Goal: Task Accomplishment & Management: Use online tool/utility

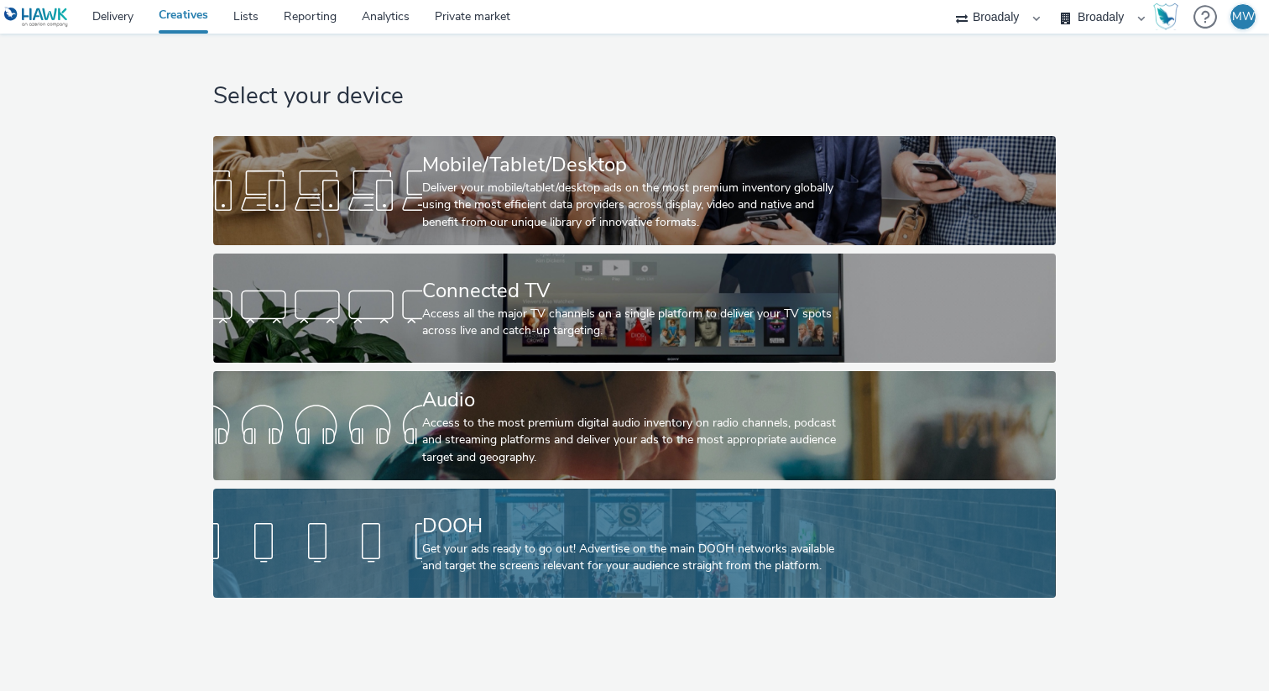
click at [398, 564] on div at bounding box center [317, 543] width 209 height 54
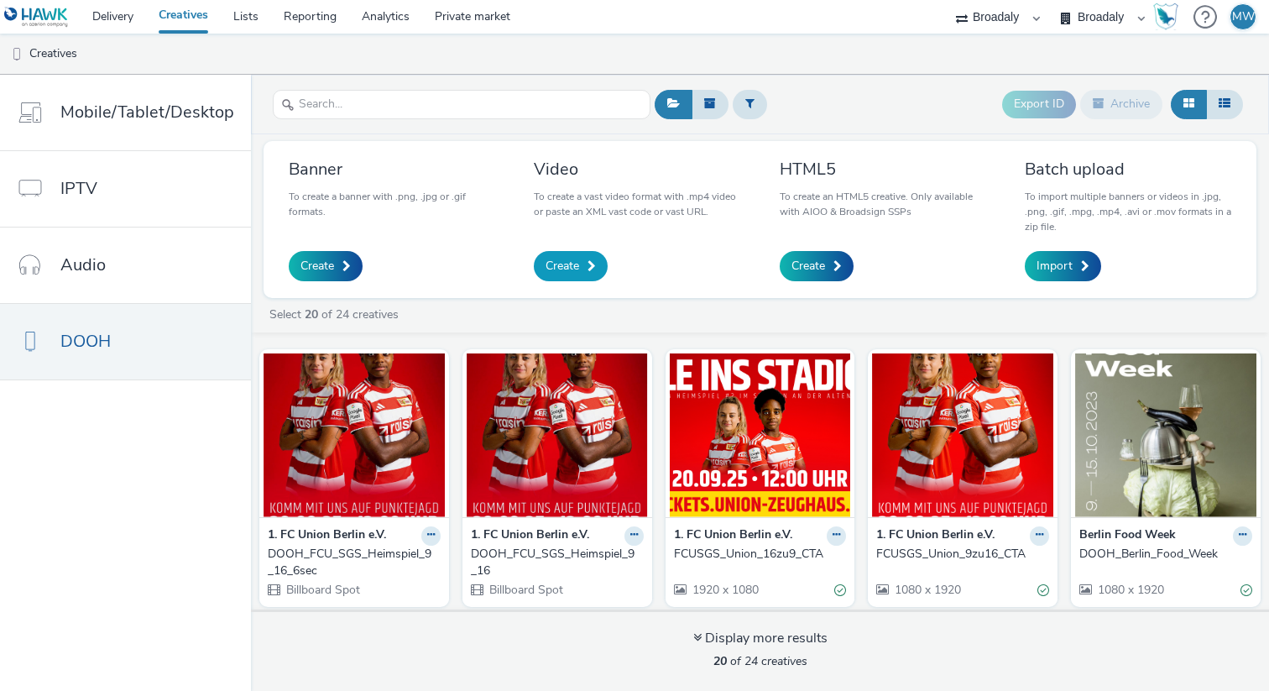
click at [567, 274] on span "Create" at bounding box center [563, 266] width 34 height 17
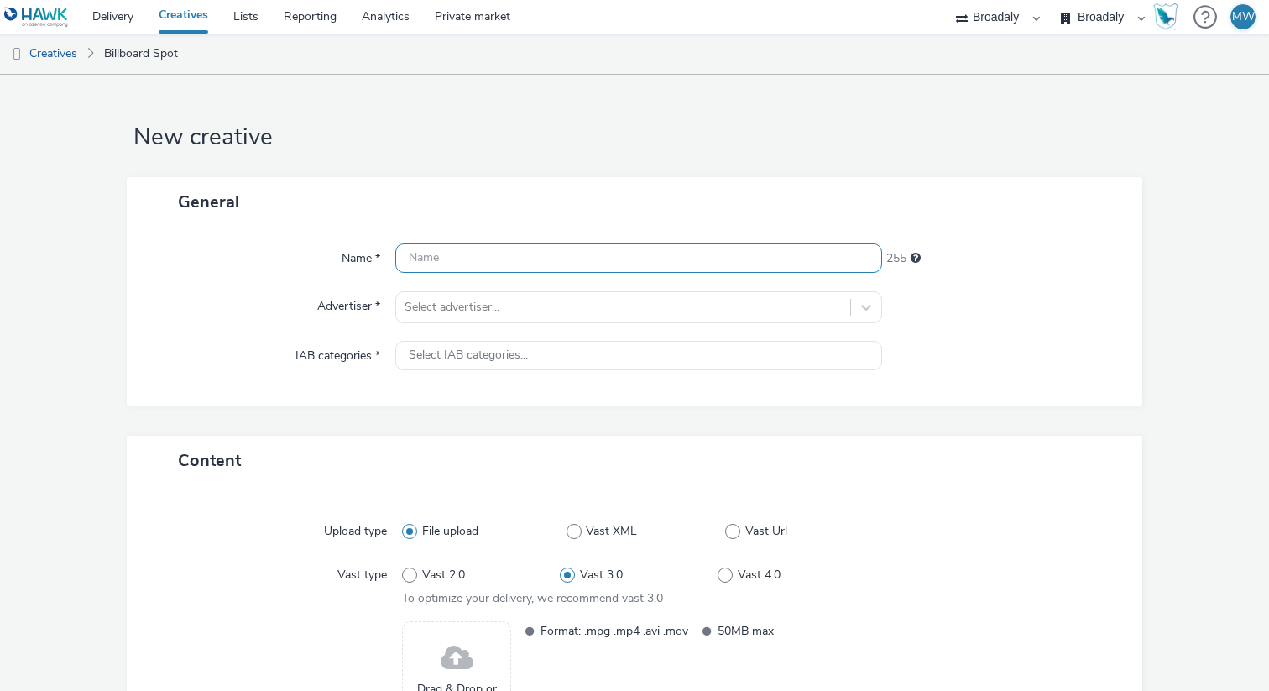
click at [462, 253] on input "text" at bounding box center [638, 257] width 487 height 29
paste input "Unsere Seat ID bei Hawk ist die folgende: 89c650b4bc5540e8a39971a236a20460."
type input "Unsere Seat ID bei Hawk ist die folgende: 89c650b4bc5540e8a39971a236a20460."
click at [428, 257] on input "Unsere Seat ID bei Hawk ist die folgende: 89c650b4bc5540e8a39971a236a20460." at bounding box center [638, 257] width 487 height 29
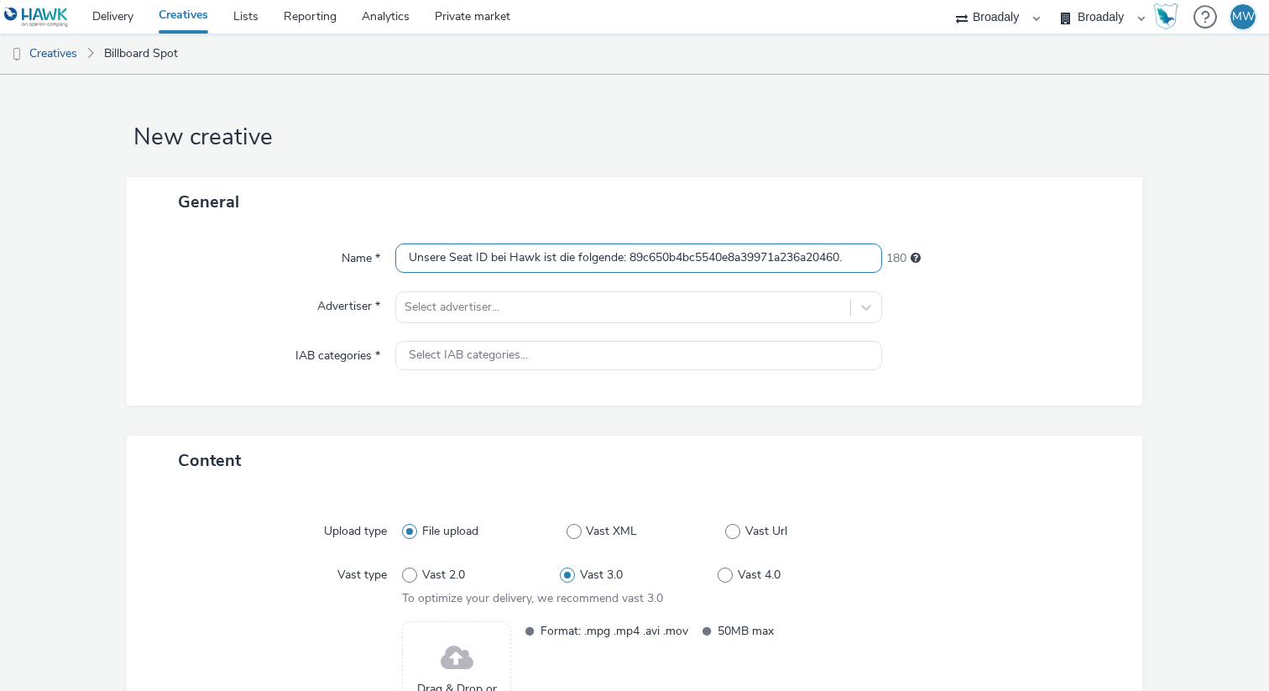
click at [428, 257] on input "Unsere Seat ID bei Hawk ist die folgende: 89c650b4bc5540e8a39971a236a20460." at bounding box center [638, 257] width 487 height 29
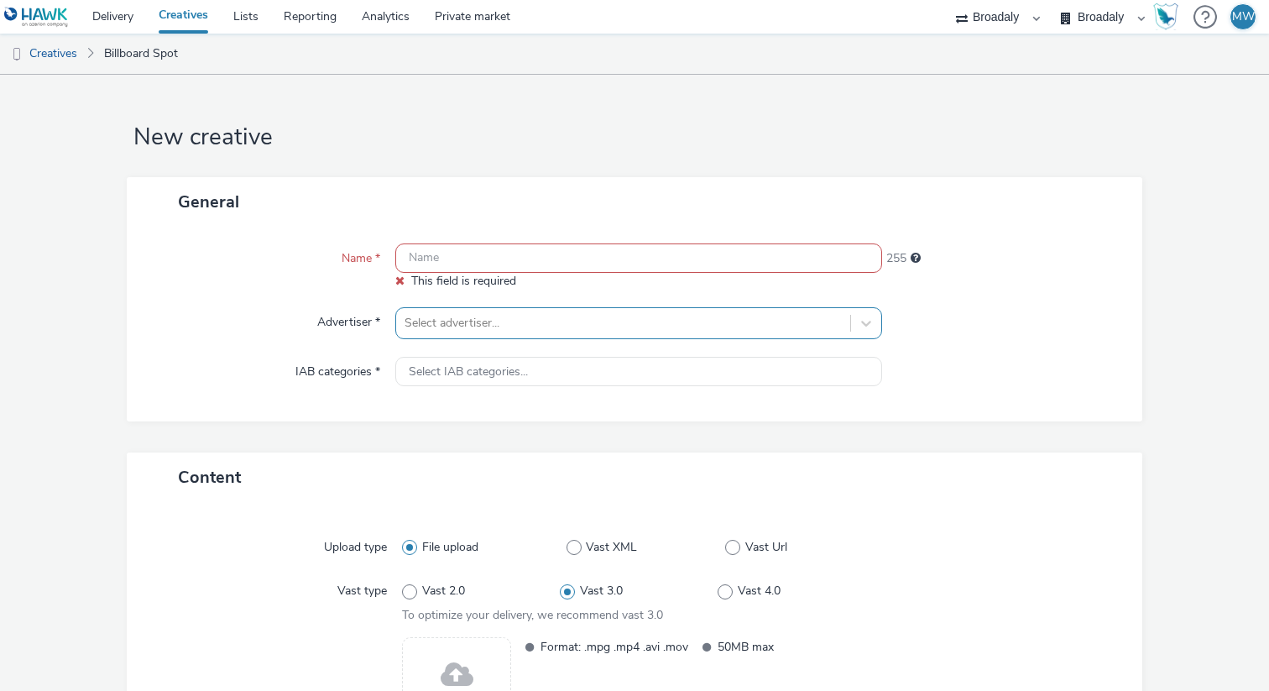
paste input "DOOH_FCU_SGS_Heimspiel_9_16_10sec"
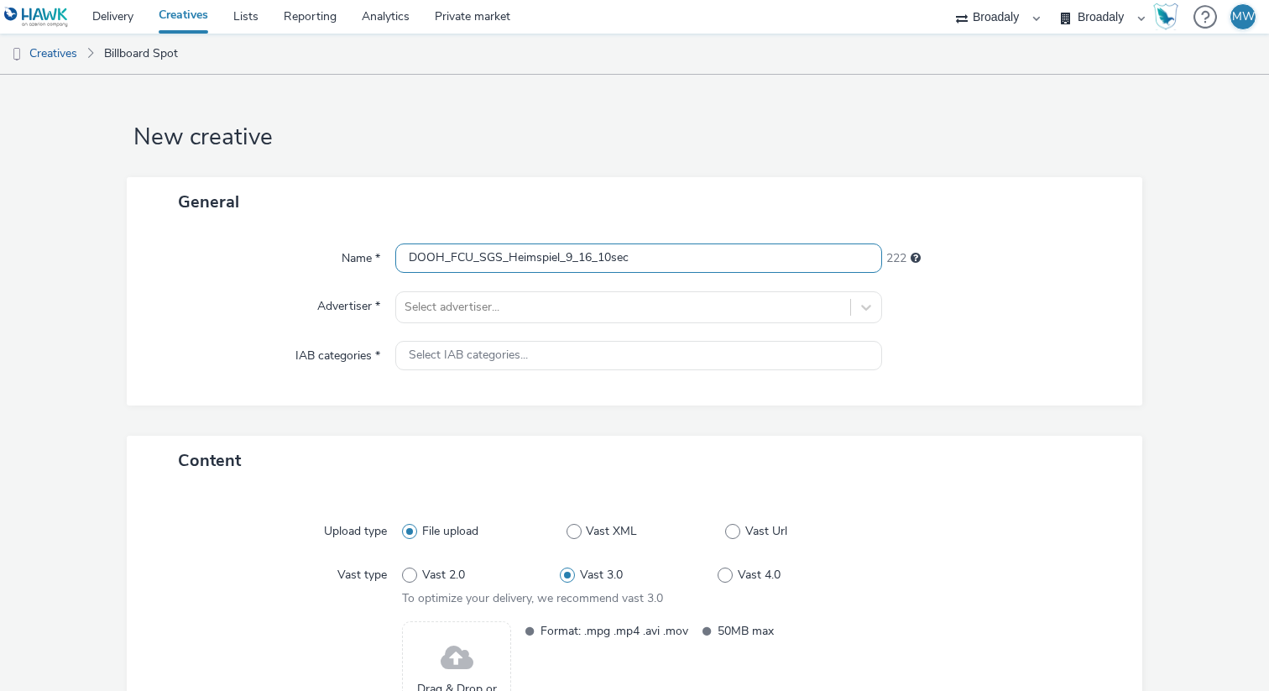
type input "DOOH_FCU_SGS_Heimspiel_9_16_10sec"
click at [499, 326] on div "Name * DOOH_FCU_SGS_Heimspiel_9_16_10sec 222 Advertiser * Select advertiser... …" at bounding box center [634, 316] width 1015 height 179
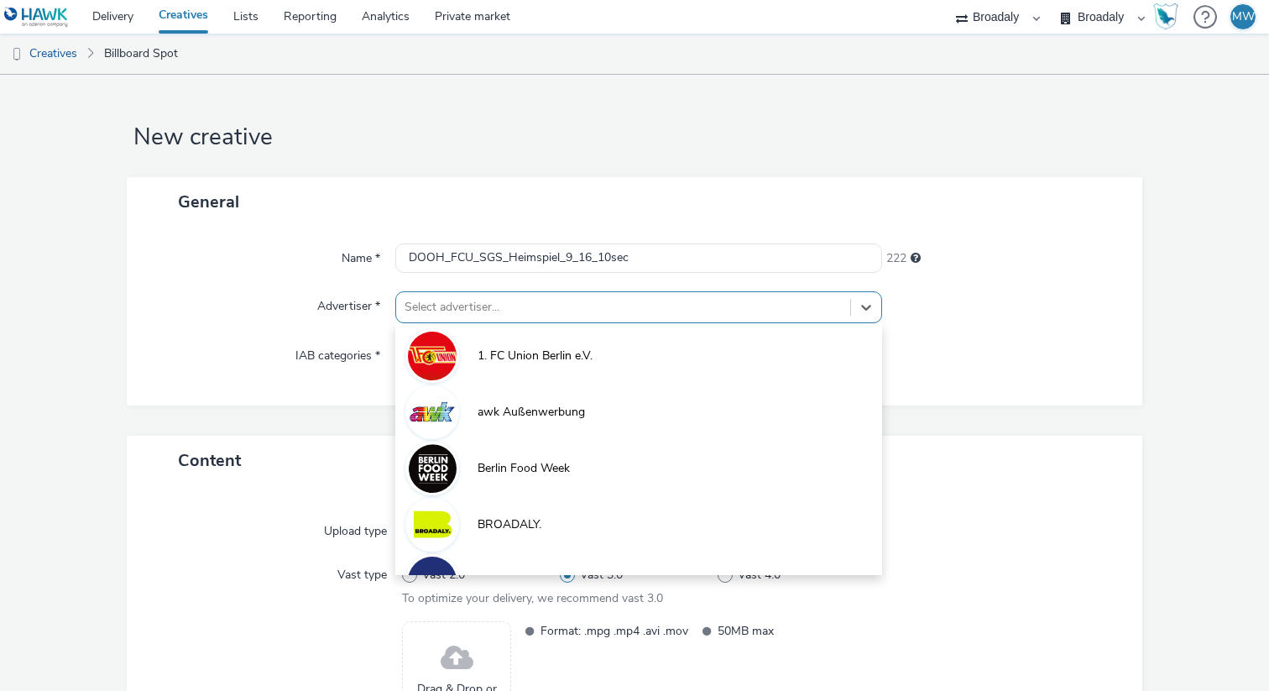
click at [497, 319] on div "Select advertiser..." at bounding box center [623, 307] width 454 height 27
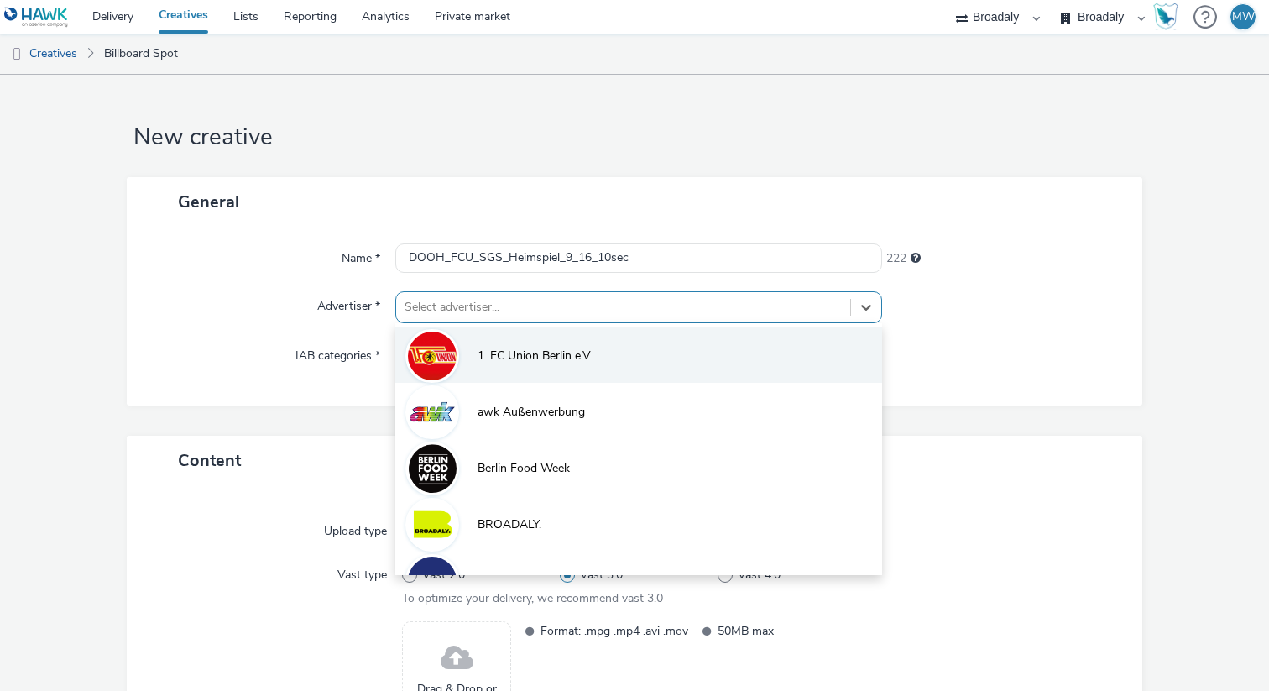
click at [502, 370] on li "1. FC Union Berlin e.V." at bounding box center [638, 354] width 487 height 56
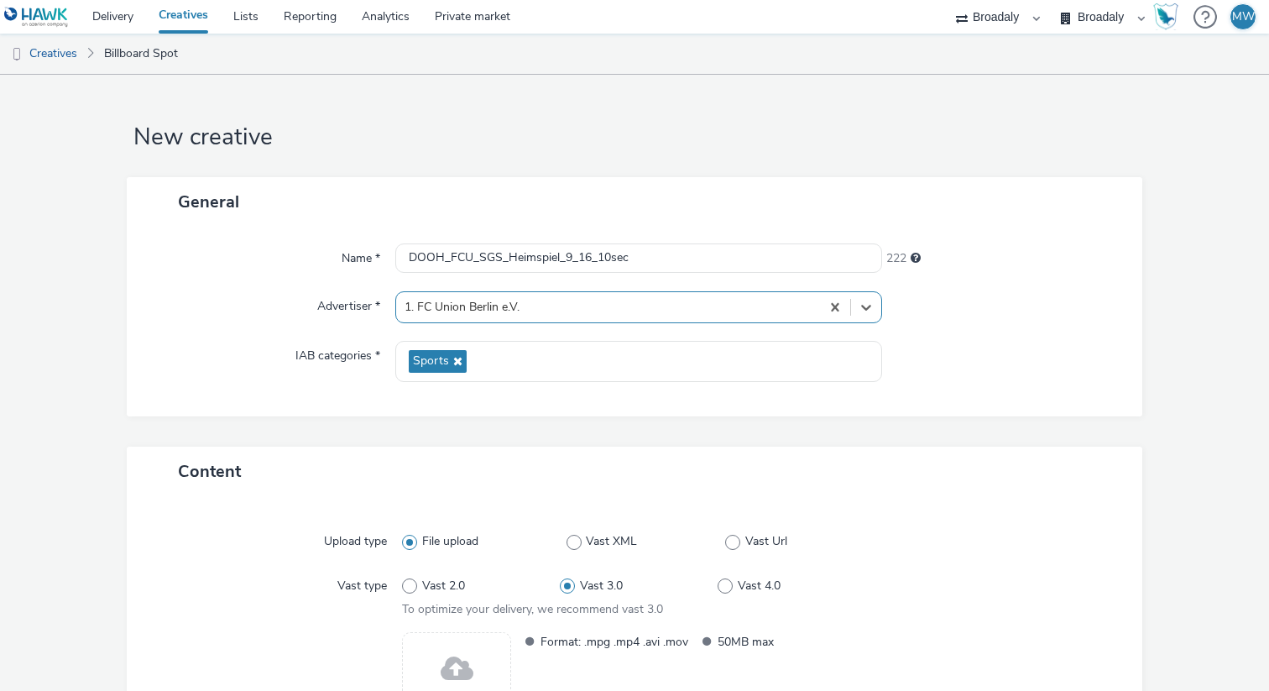
scroll to position [172, 0]
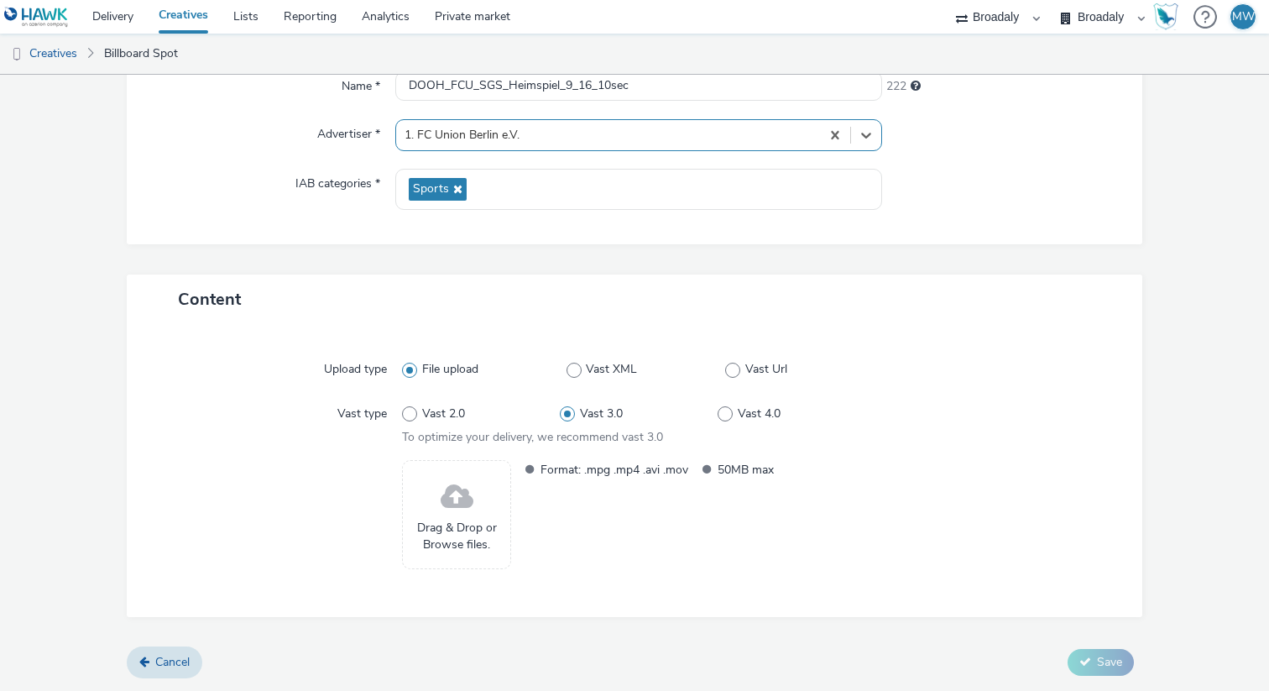
click at [456, 509] on span at bounding box center [457, 497] width 33 height 44
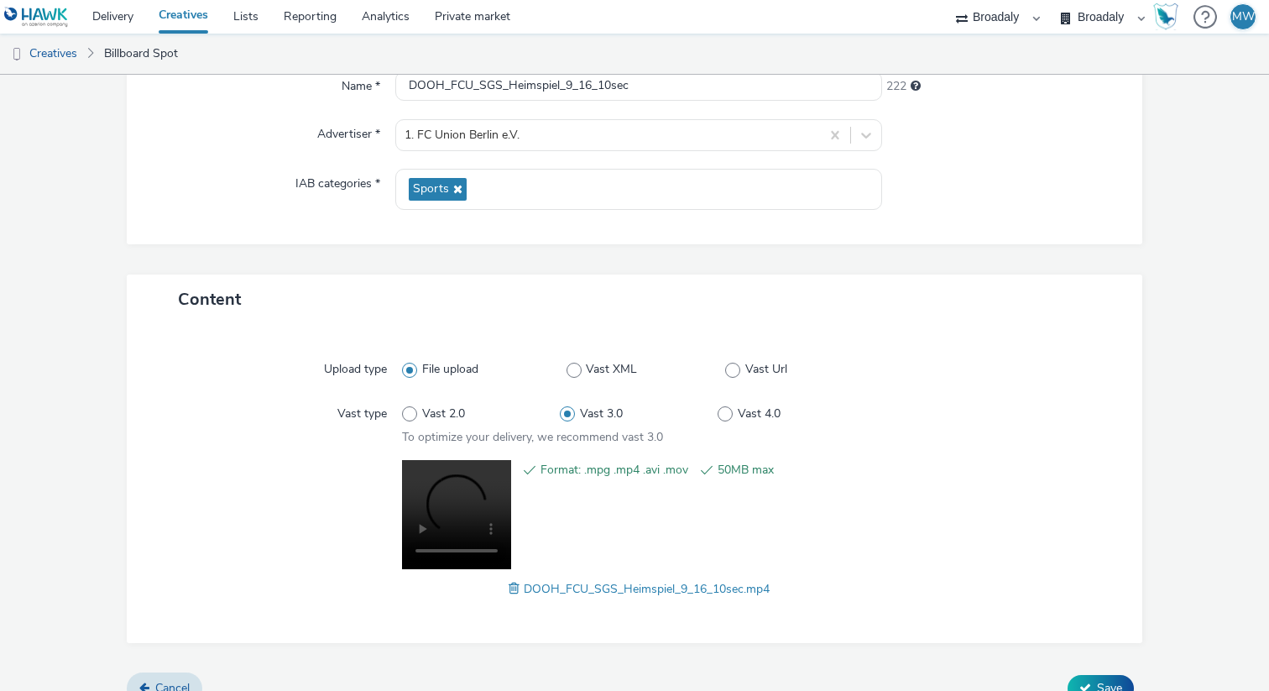
scroll to position [197, 0]
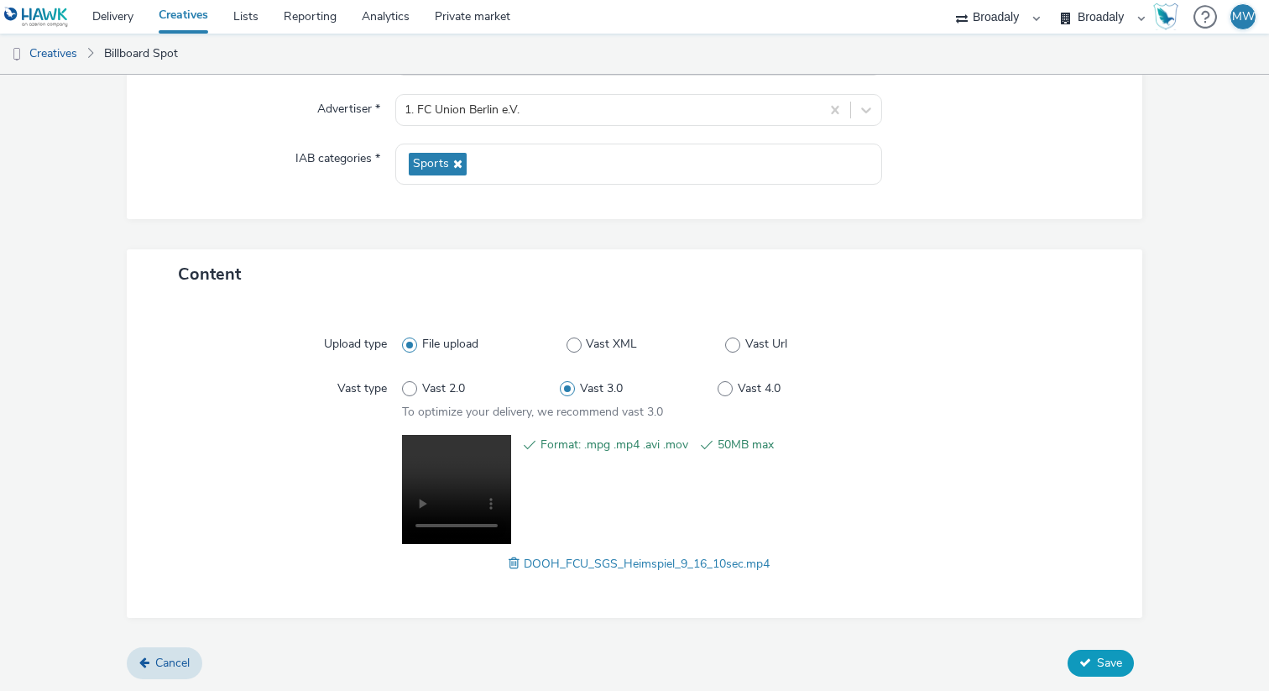
click at [1099, 665] on span "Save" at bounding box center [1109, 663] width 25 height 16
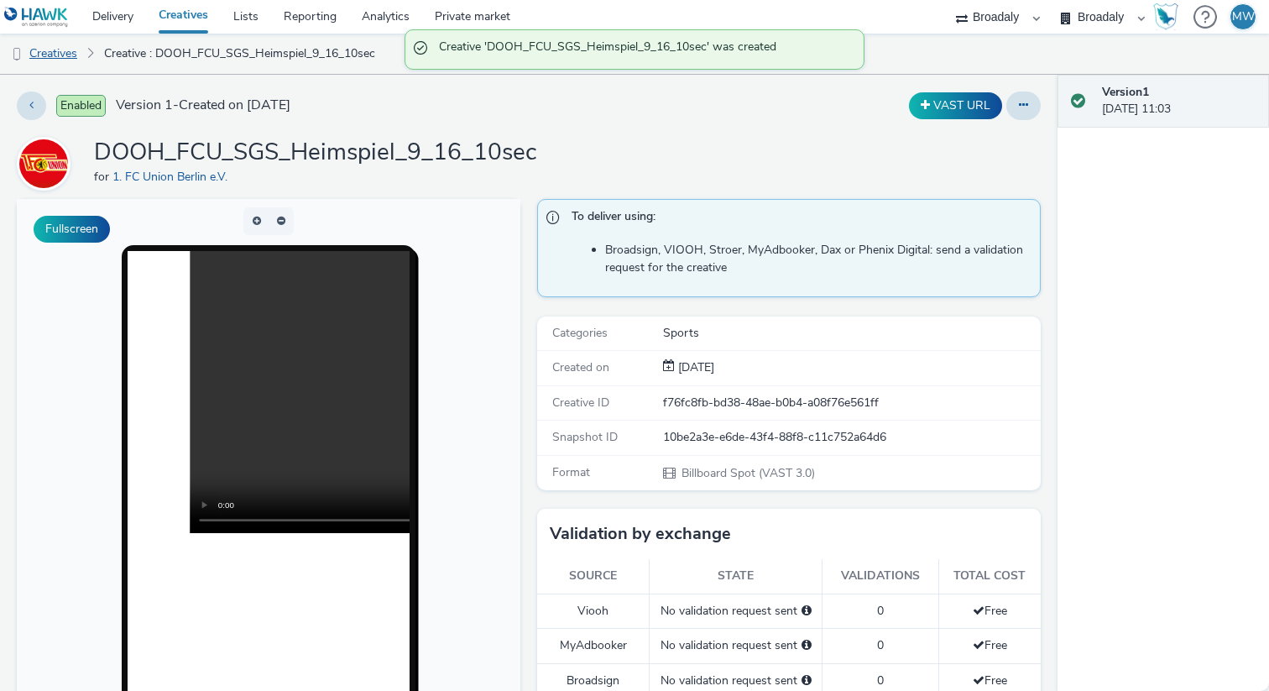
click at [65, 60] on link "Creatives" at bounding box center [43, 54] width 86 height 40
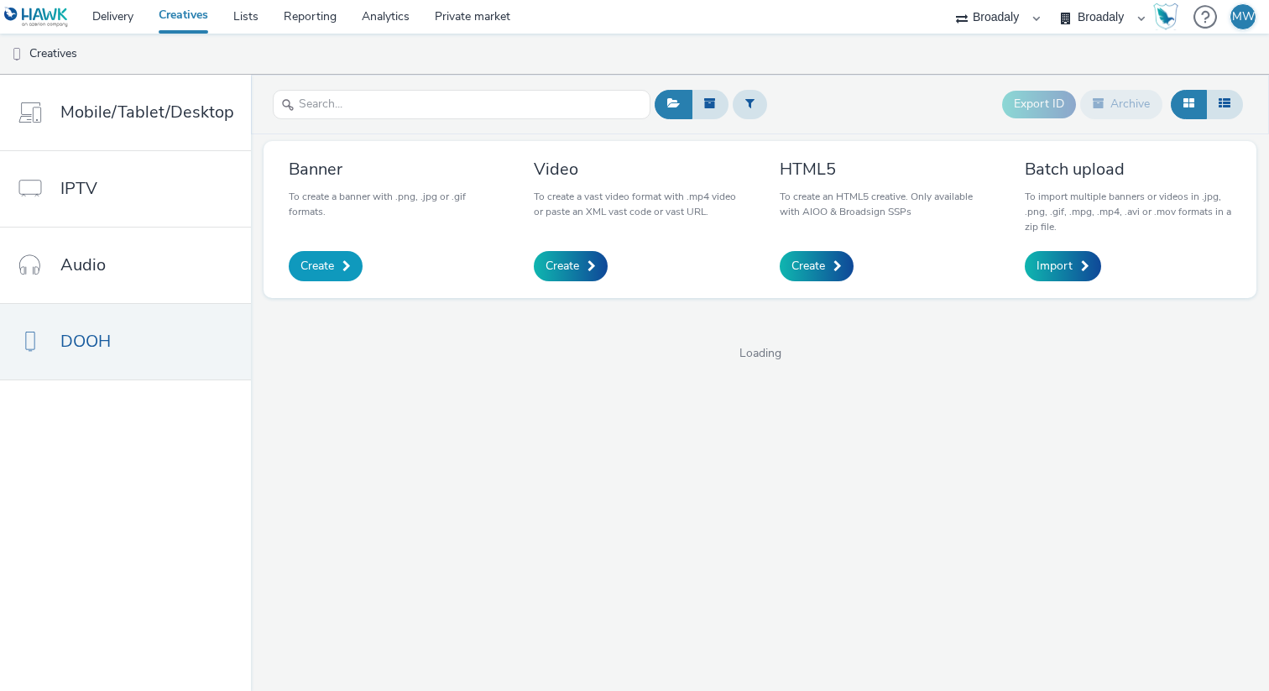
click at [322, 272] on span "Create" at bounding box center [317, 266] width 34 height 17
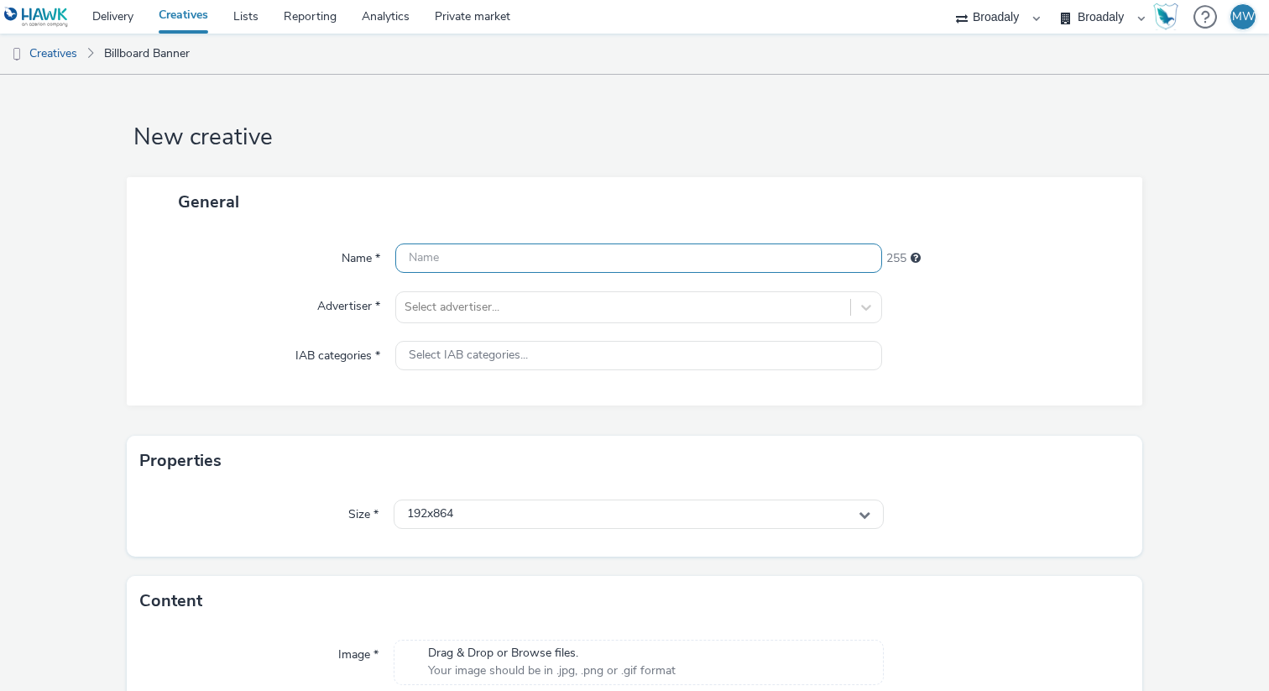
click at [468, 257] on input "text" at bounding box center [638, 257] width 487 height 29
paste input "FCUSGS_Union_4320x1920_CTA"
type input "FCUSGS_Union_4320x1920_CTA"
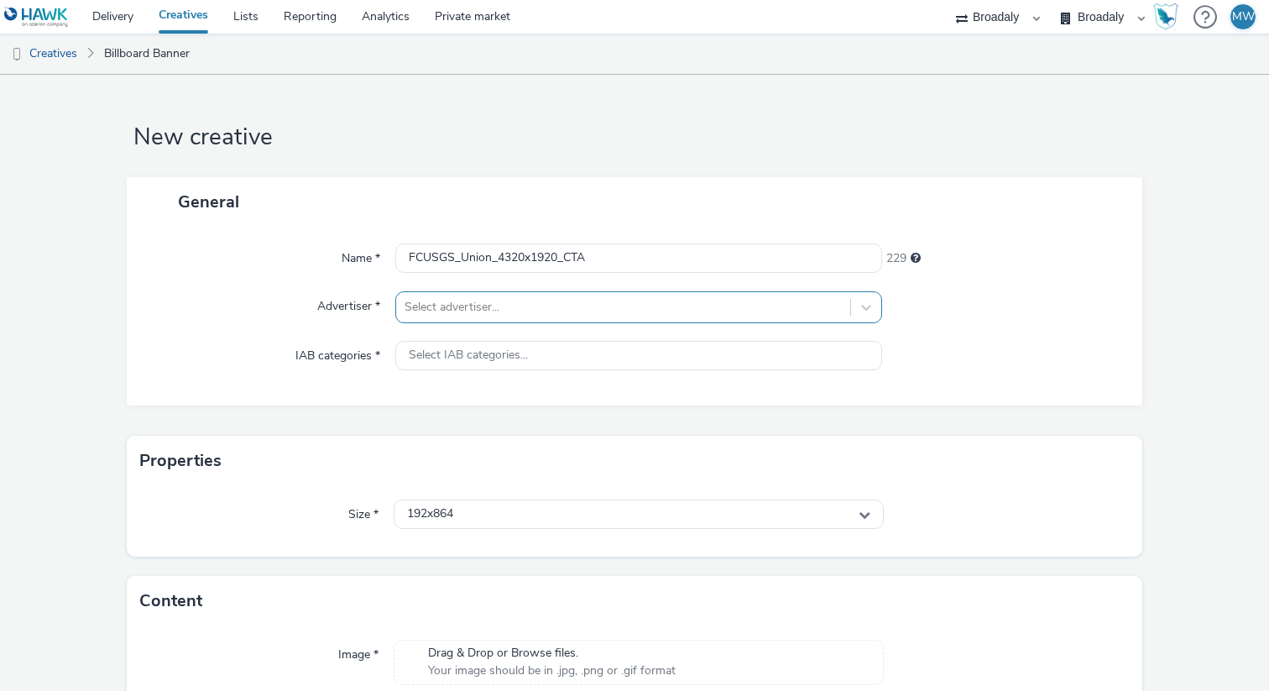
click at [468, 312] on div at bounding box center [623, 307] width 437 height 20
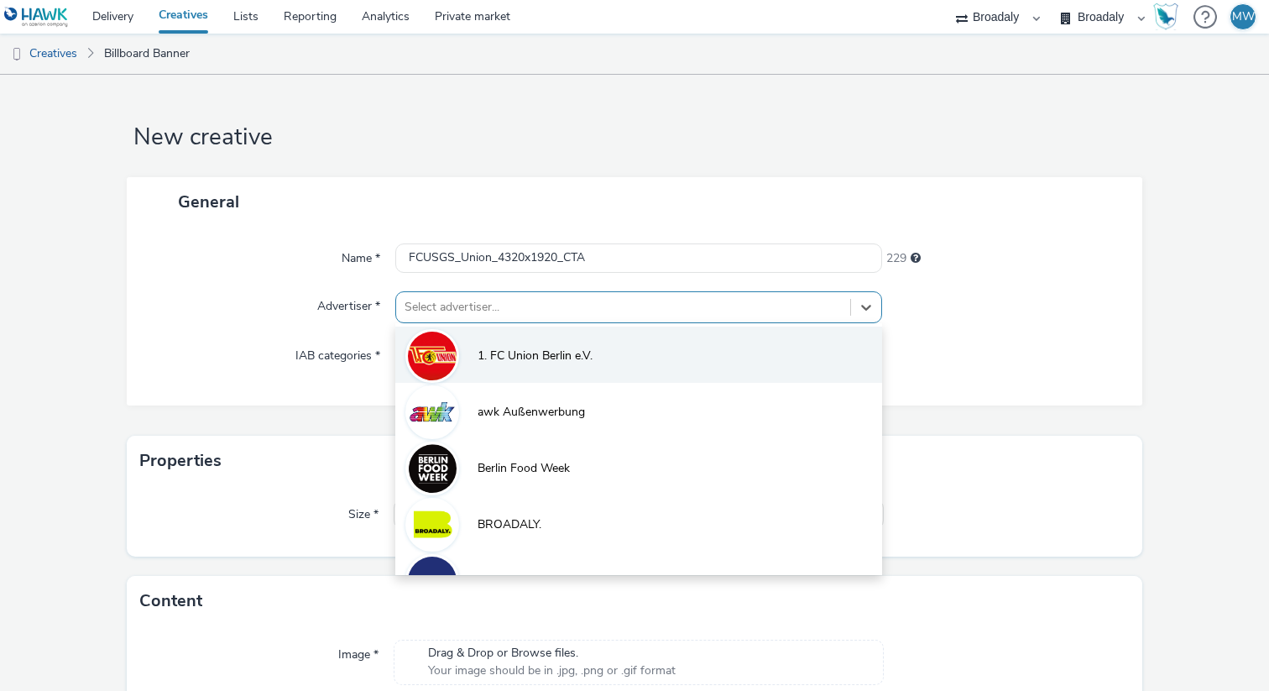
click at [472, 361] on li "1. FC Union Berlin e.V." at bounding box center [638, 354] width 487 height 56
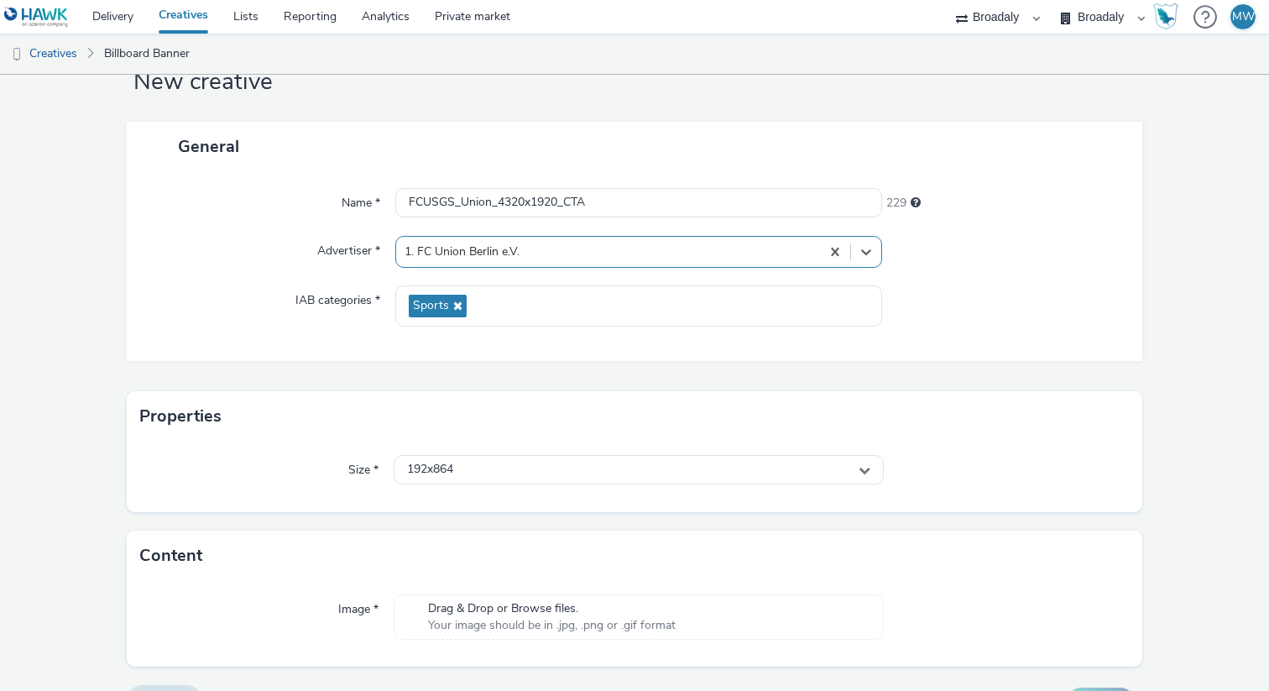
scroll to position [94, 0]
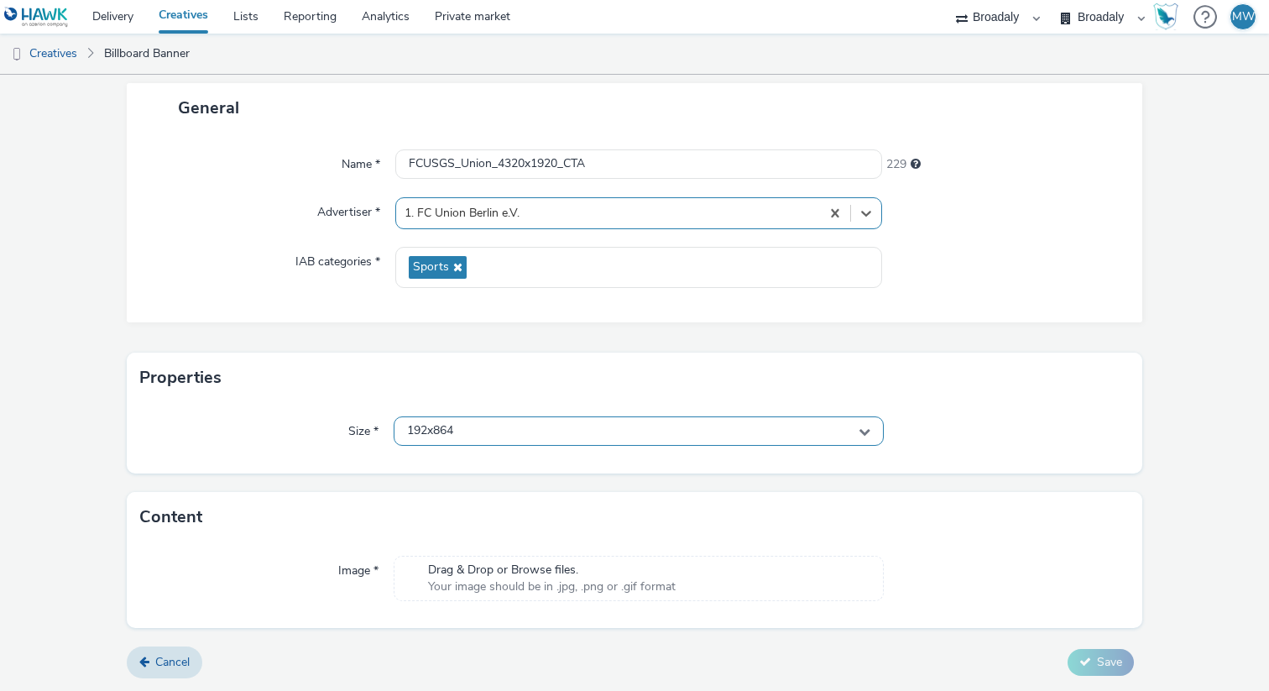
click at [494, 428] on div "192x864" at bounding box center [639, 430] width 490 height 29
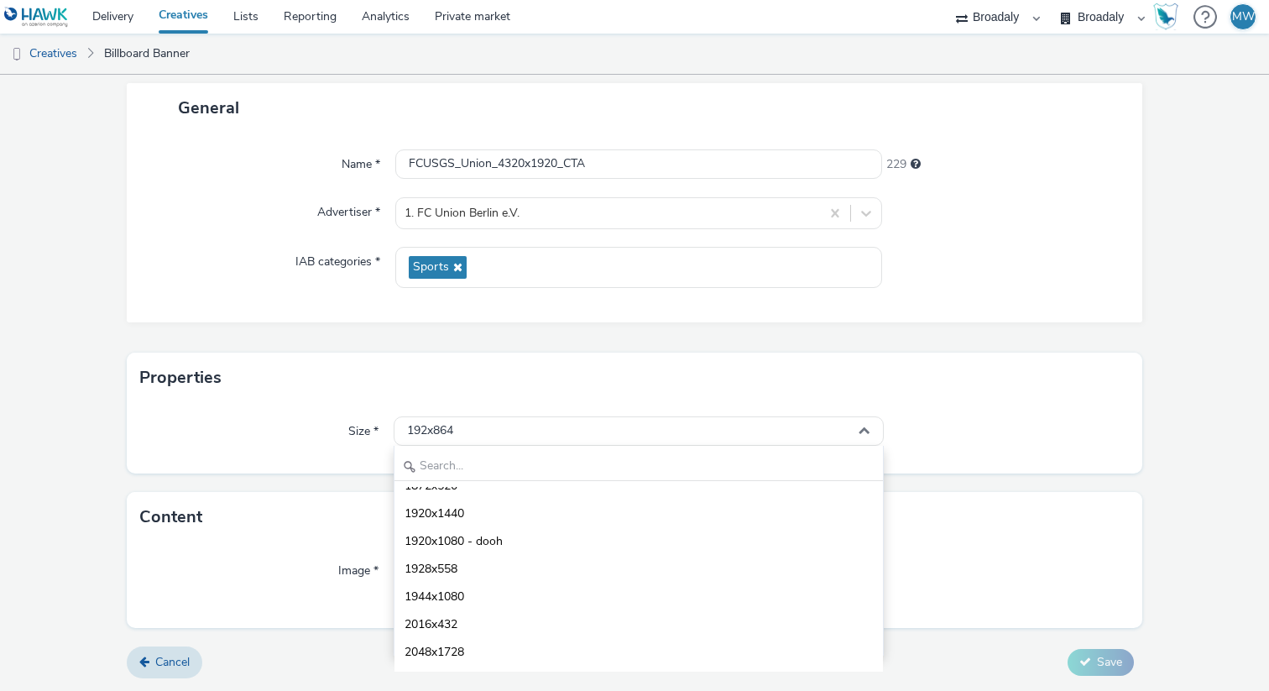
scroll to position [6130, 0]
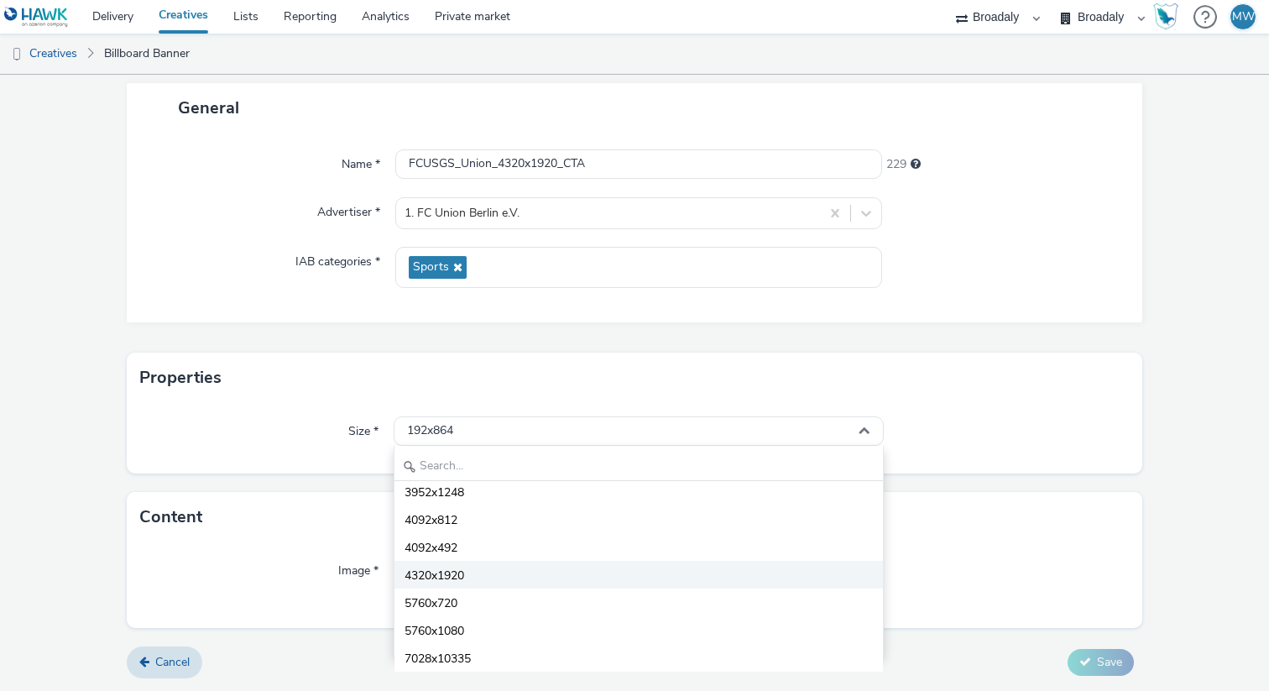
click at [445, 579] on span "4320x1920" at bounding box center [435, 575] width 60 height 17
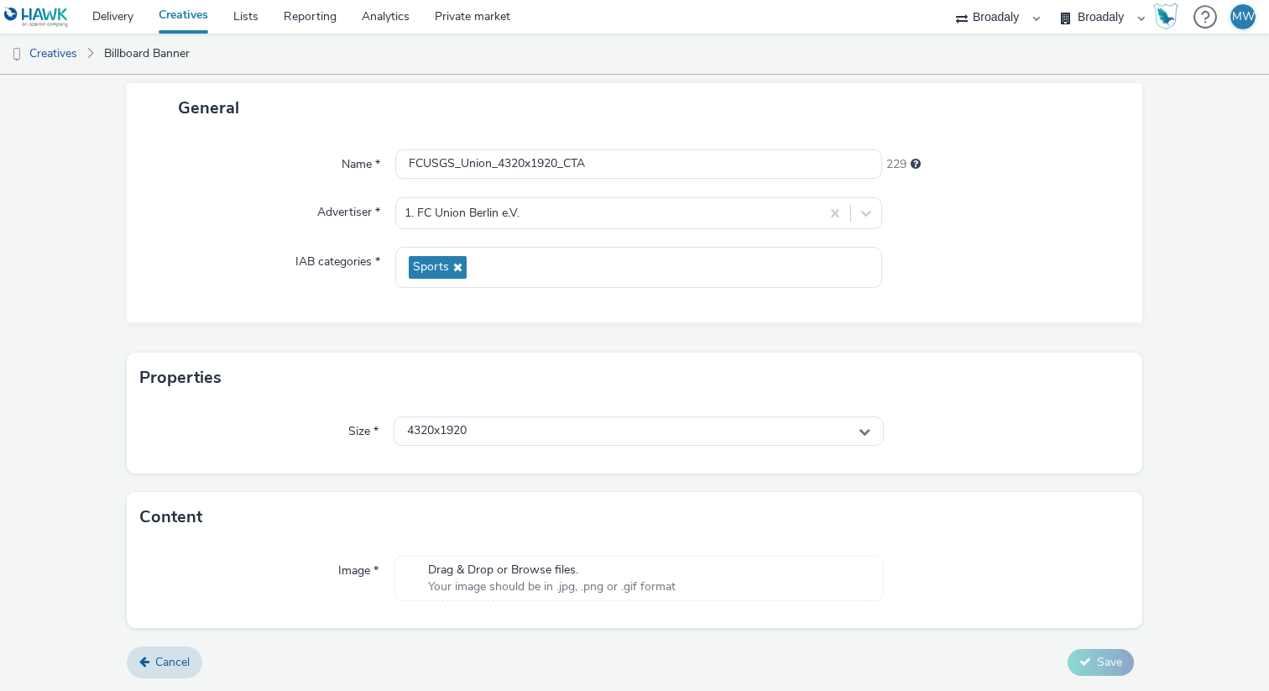
click at [488, 583] on span "Your image should be in .jpg, .png or .gif format" at bounding box center [552, 586] width 248 height 17
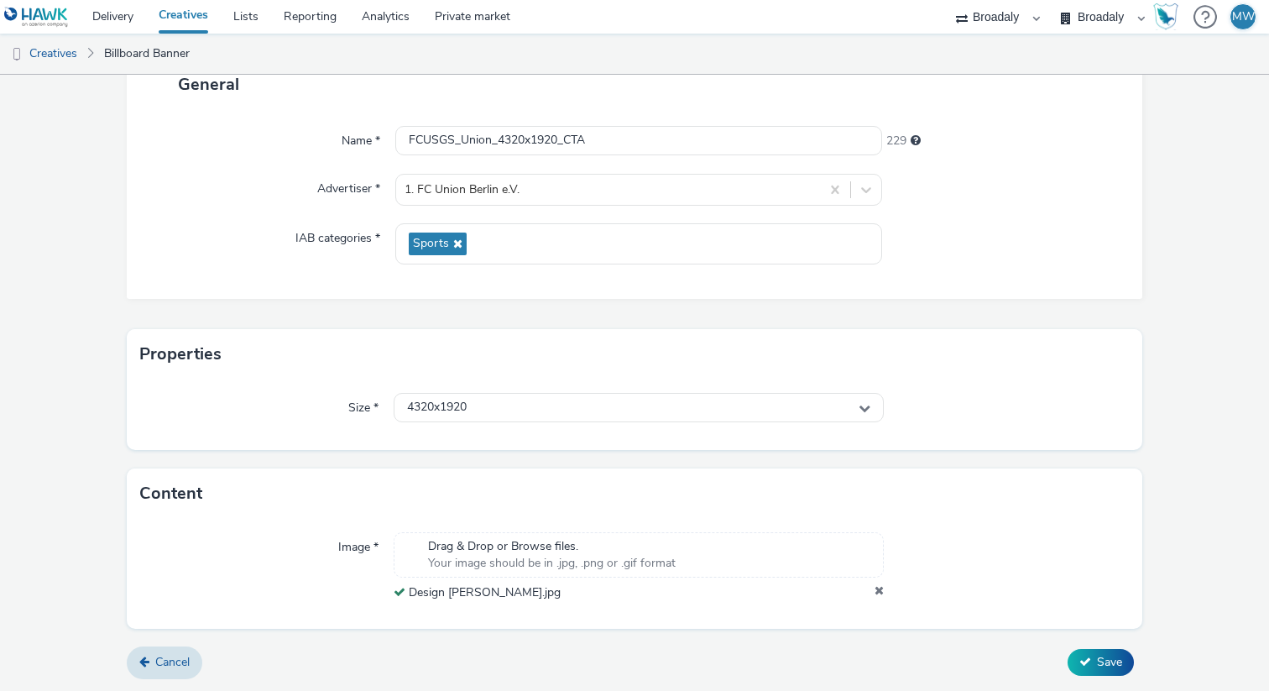
scroll to position [117, 0]
click at [1108, 662] on span "Save" at bounding box center [1109, 662] width 25 height 16
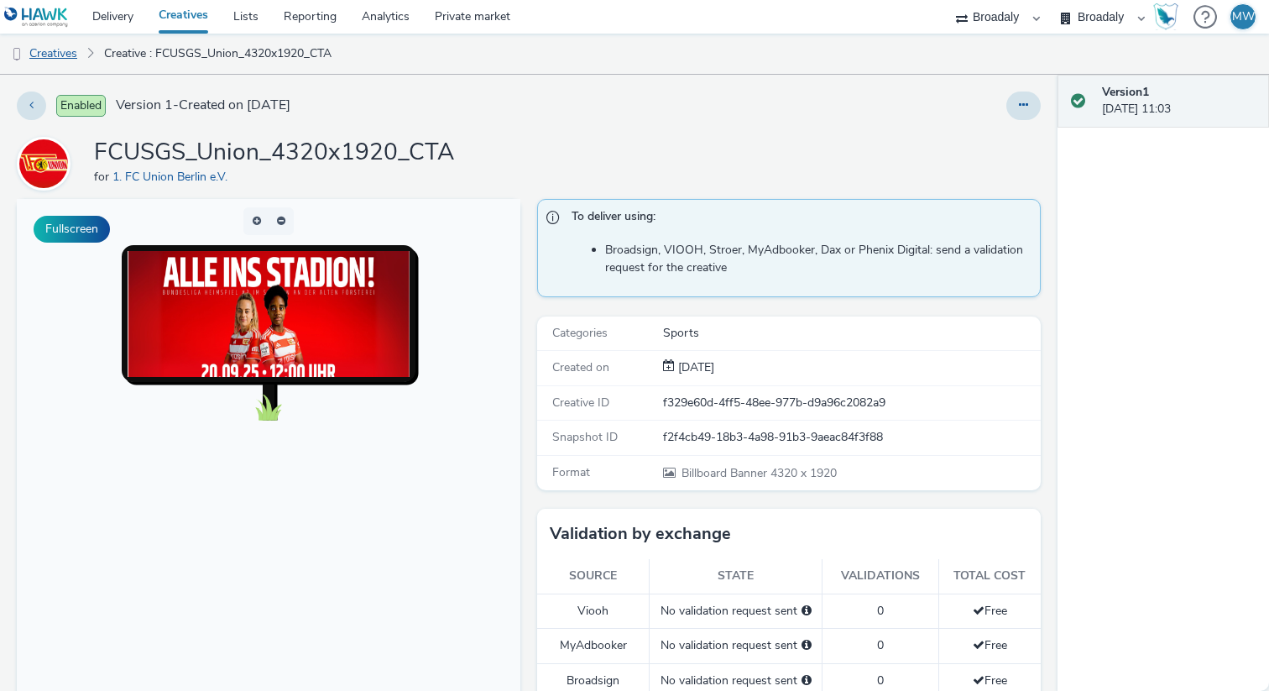
click at [65, 50] on link "Creatives" at bounding box center [43, 54] width 86 height 40
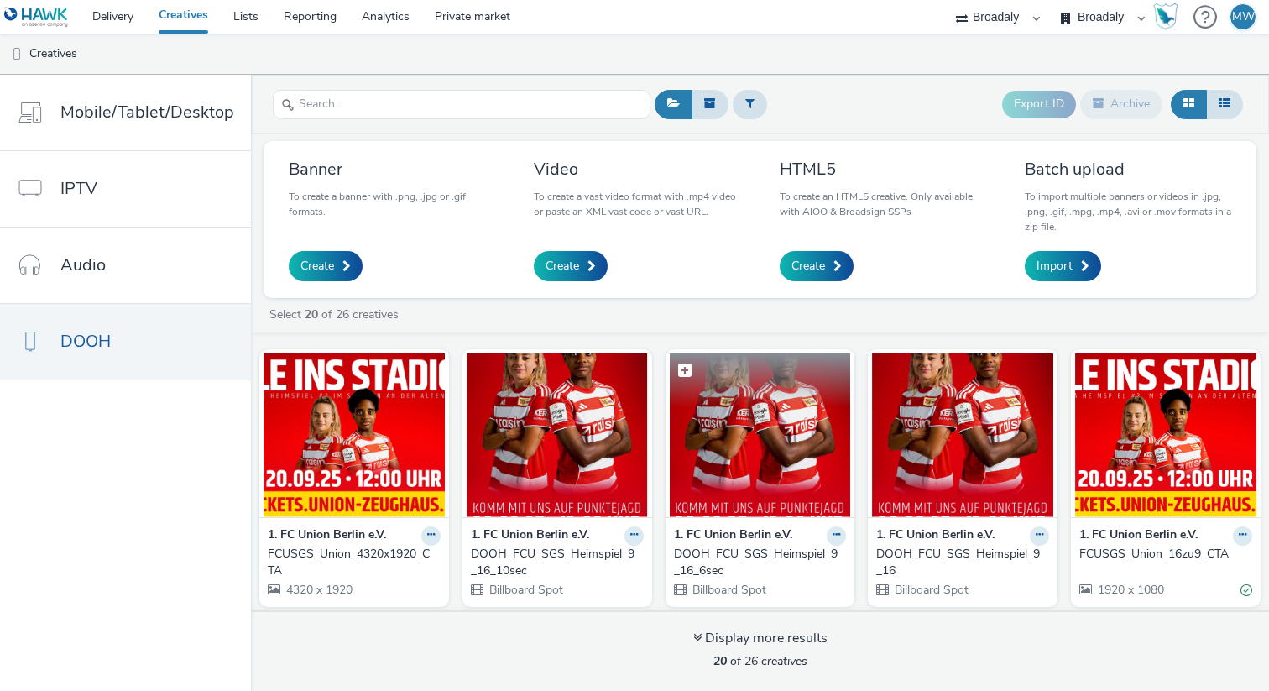
scroll to position [22, 0]
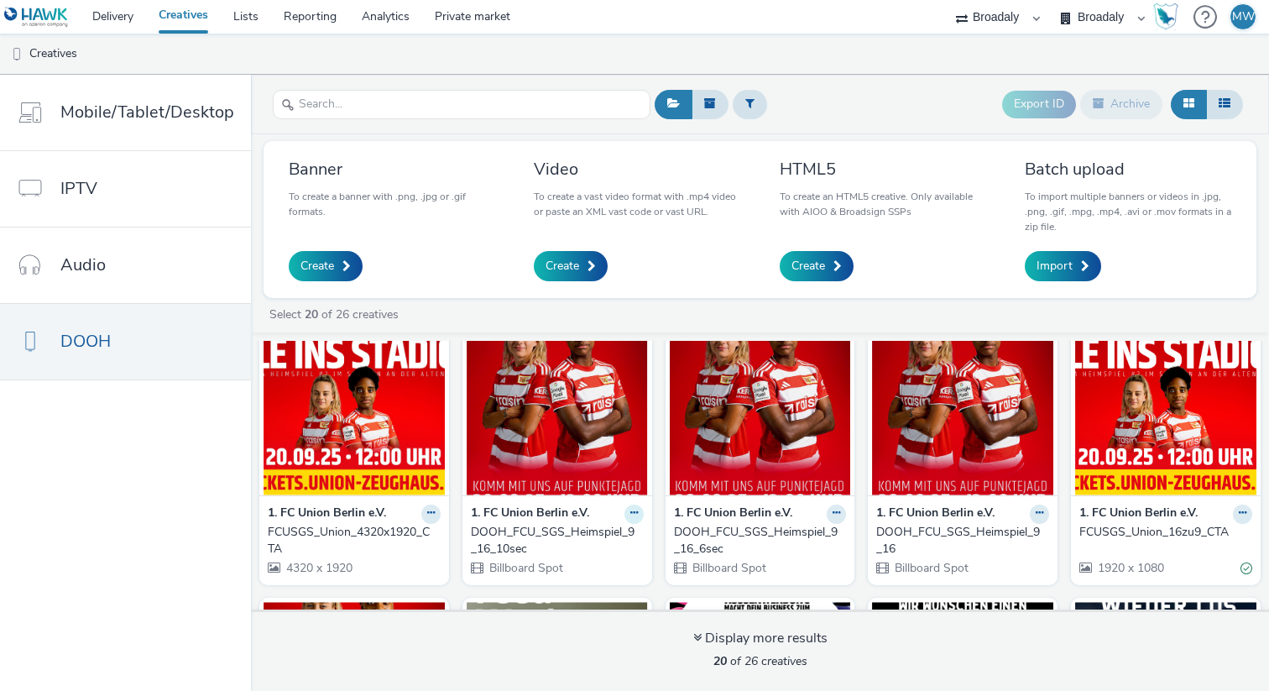
click at [632, 515] on icon at bounding box center [634, 513] width 8 height 10
click at [577, 547] on link "Edit" at bounding box center [581, 543] width 126 height 34
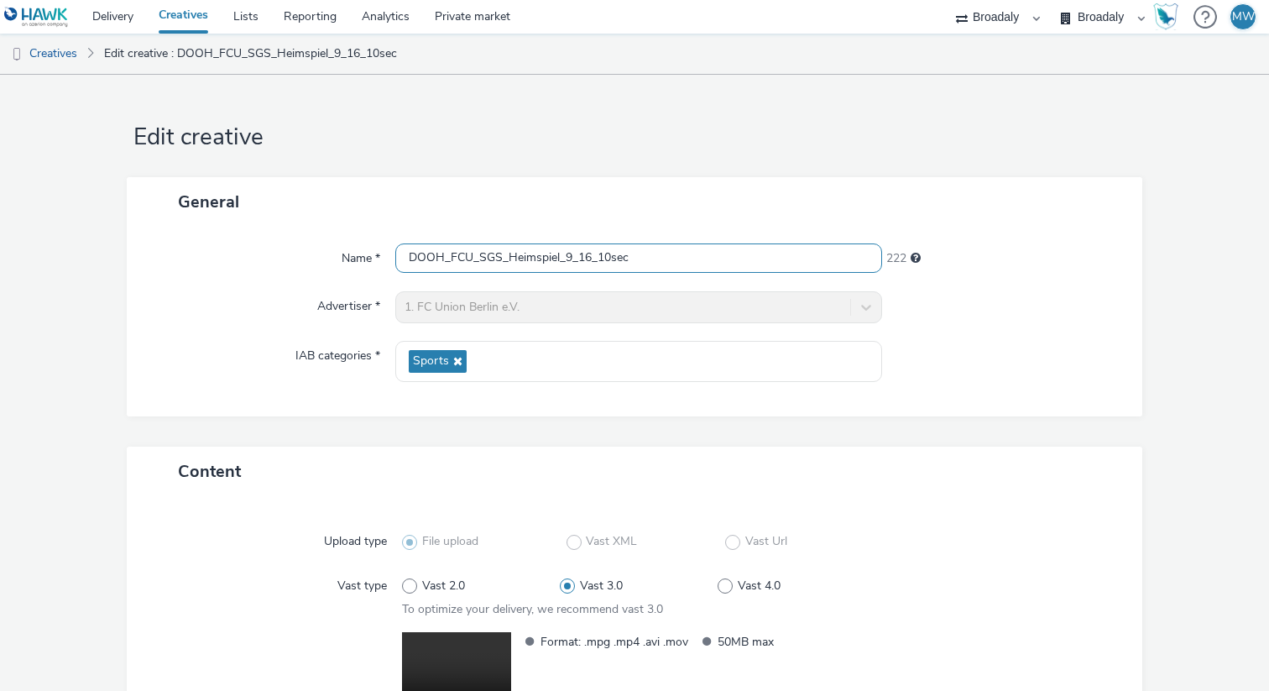
click at [662, 260] on input "DOOH_FCU_SGS_Heimspiel_9_16_10sec" at bounding box center [638, 257] width 487 height 29
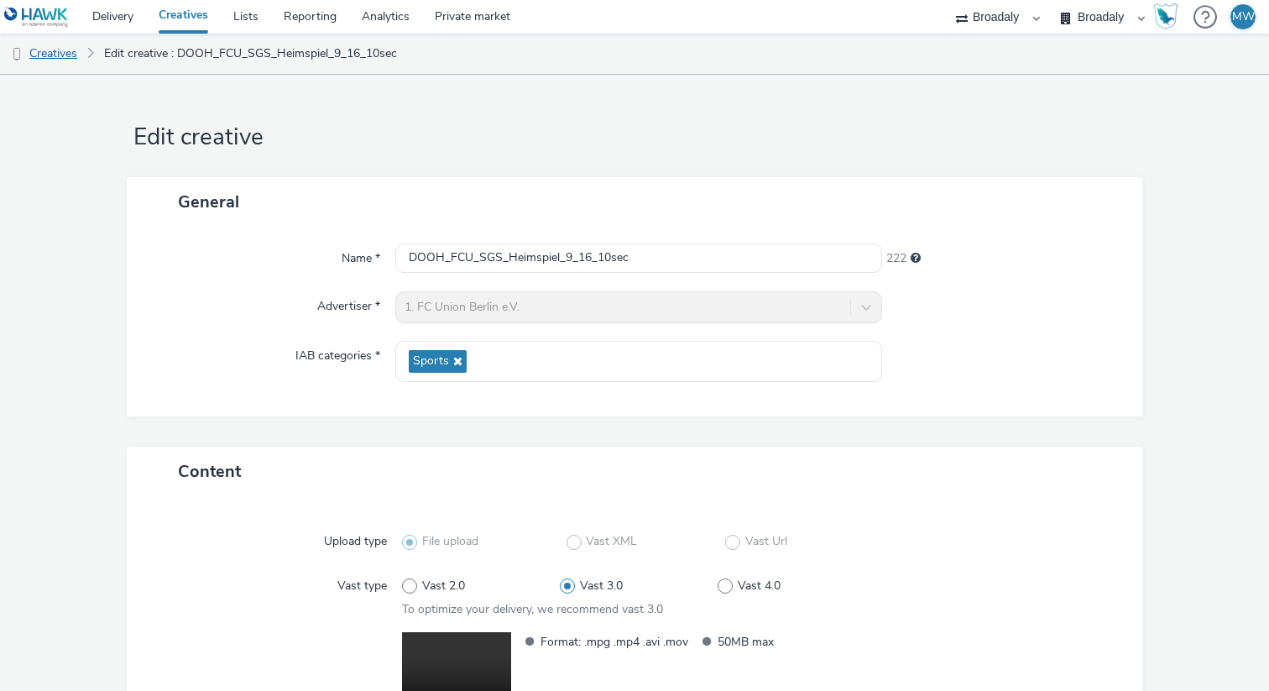
click at [49, 51] on link "Creatives" at bounding box center [43, 54] width 86 height 40
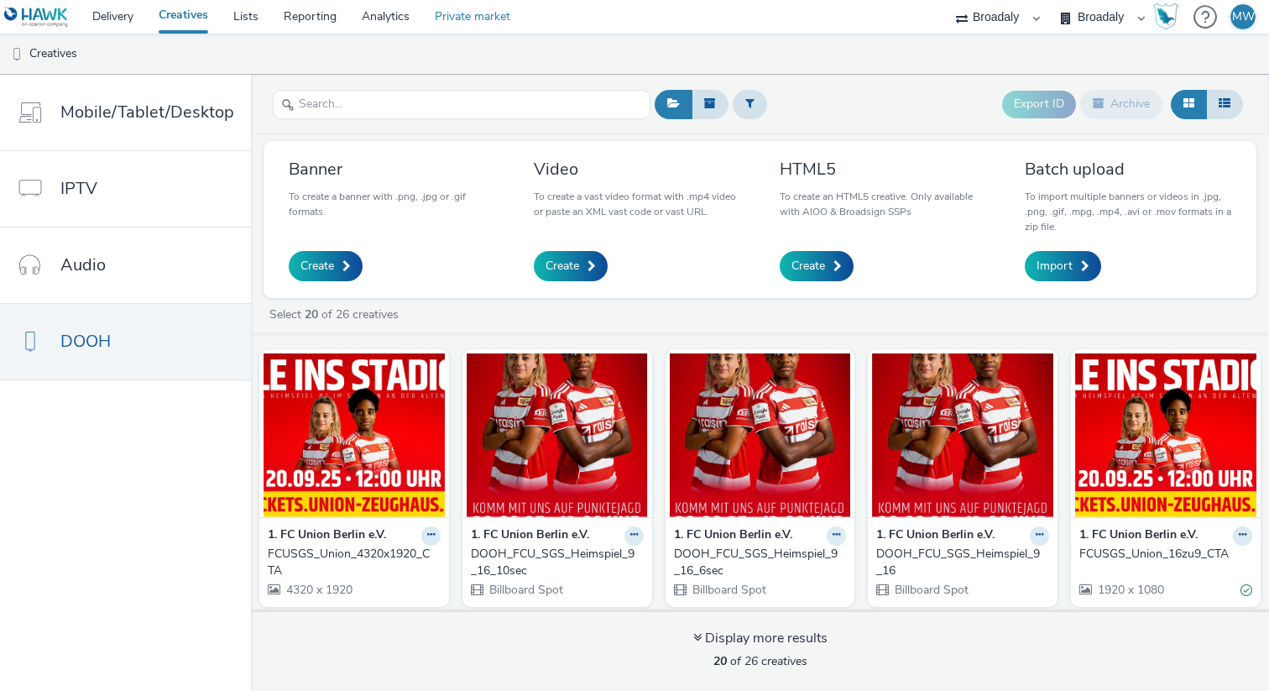
drag, startPoint x: 754, startPoint y: 564, endPoint x: 452, endPoint y: 5, distance: 635.8
click at [427, 535] on icon at bounding box center [431, 535] width 8 height 10
click at [379, 560] on link "Edit" at bounding box center [378, 565] width 126 height 34
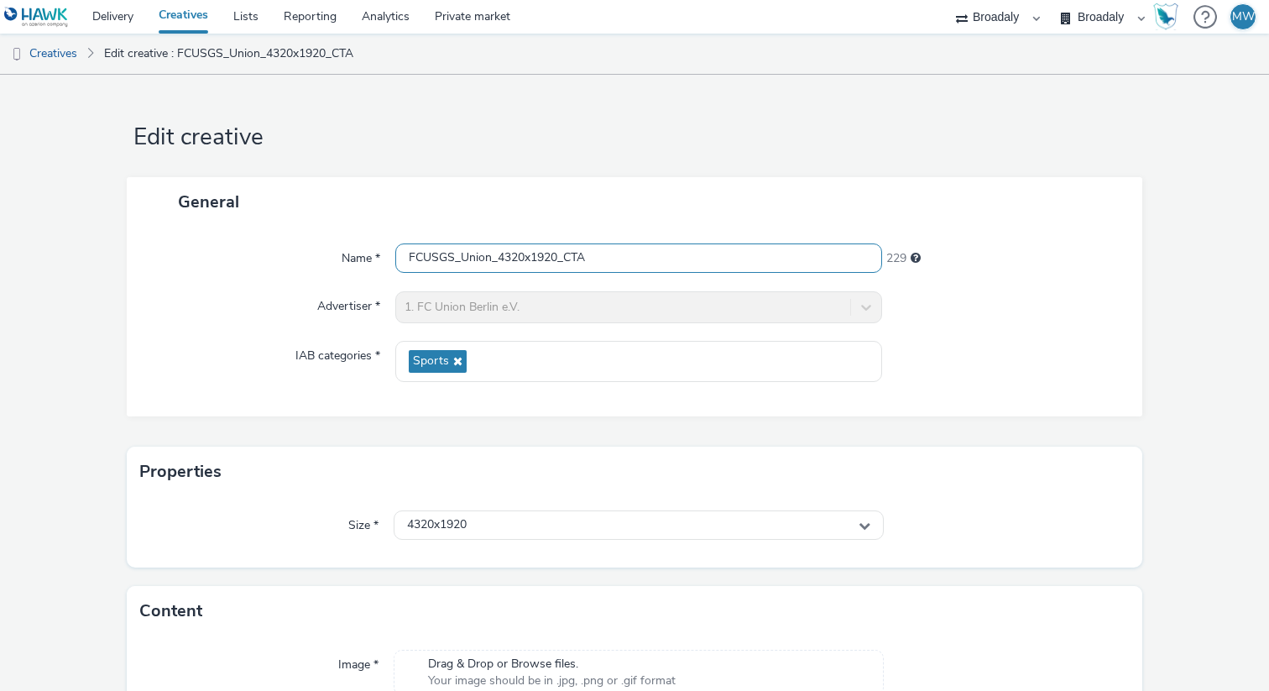
drag, startPoint x: 653, startPoint y: 262, endPoint x: 399, endPoint y: 262, distance: 254.3
click at [399, 262] on input "FCUSGS_Union_4320x1920_CTA" at bounding box center [638, 257] width 487 height 29
click at [448, 149] on h1 "Edit creative" at bounding box center [634, 138] width 1015 height 32
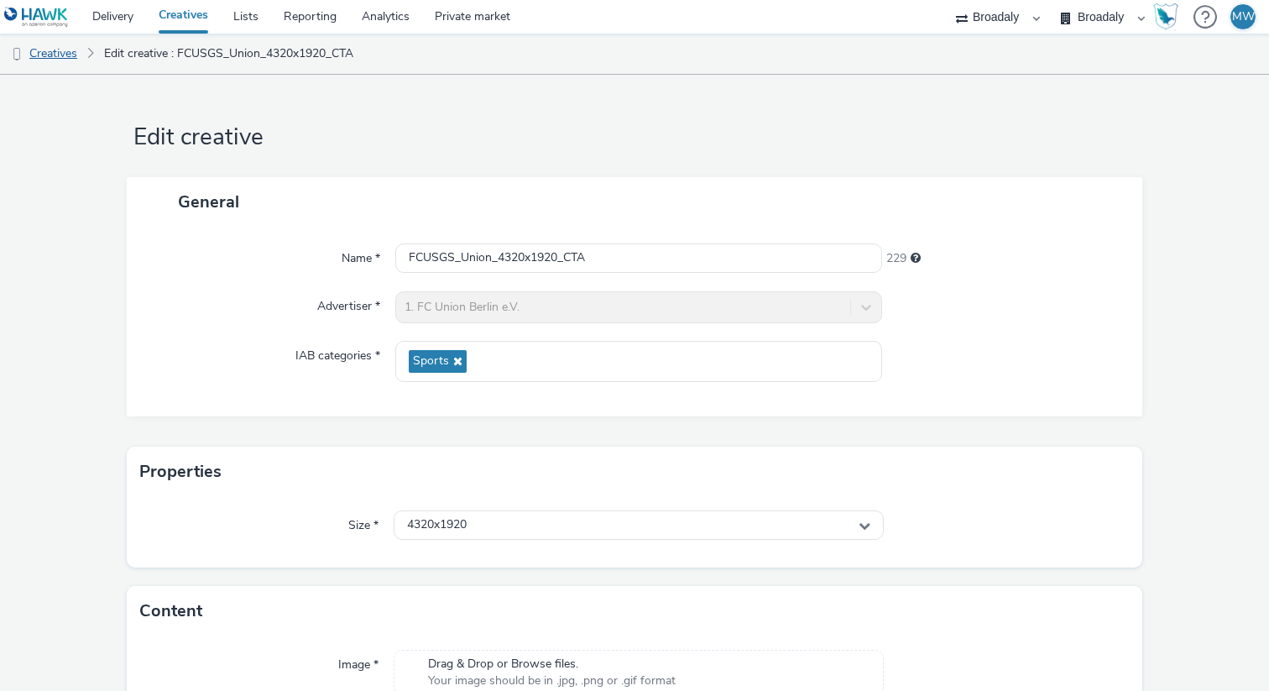
click at [62, 50] on link "Creatives" at bounding box center [43, 54] width 86 height 40
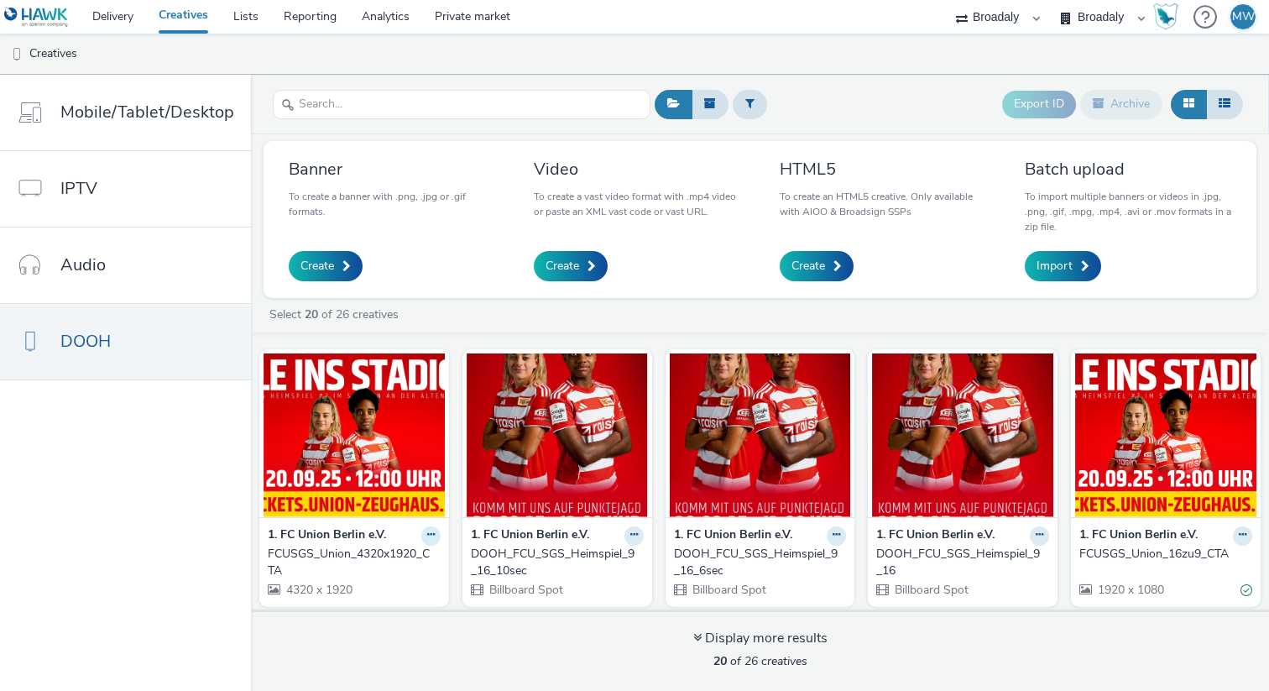
click at [431, 537] on icon at bounding box center [431, 535] width 8 height 10
click at [387, 561] on link "Edit" at bounding box center [378, 565] width 126 height 34
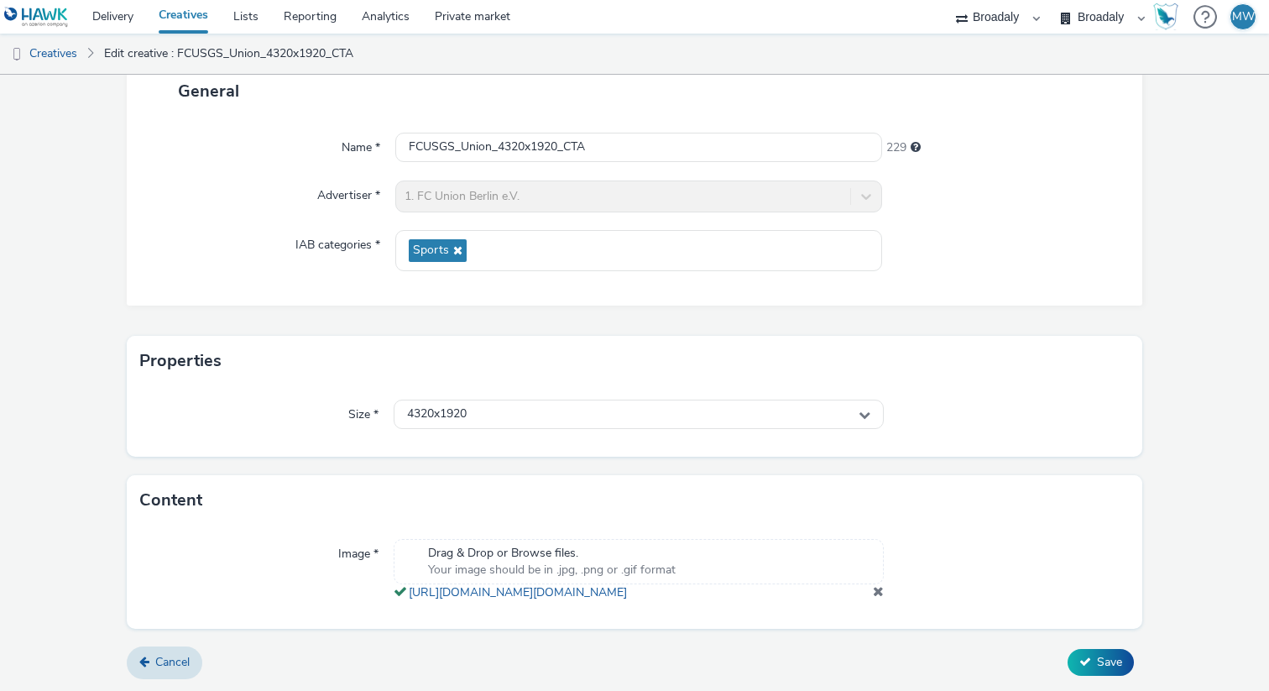
scroll to position [142, 0]
click at [1097, 655] on span "Save" at bounding box center [1109, 662] width 25 height 16
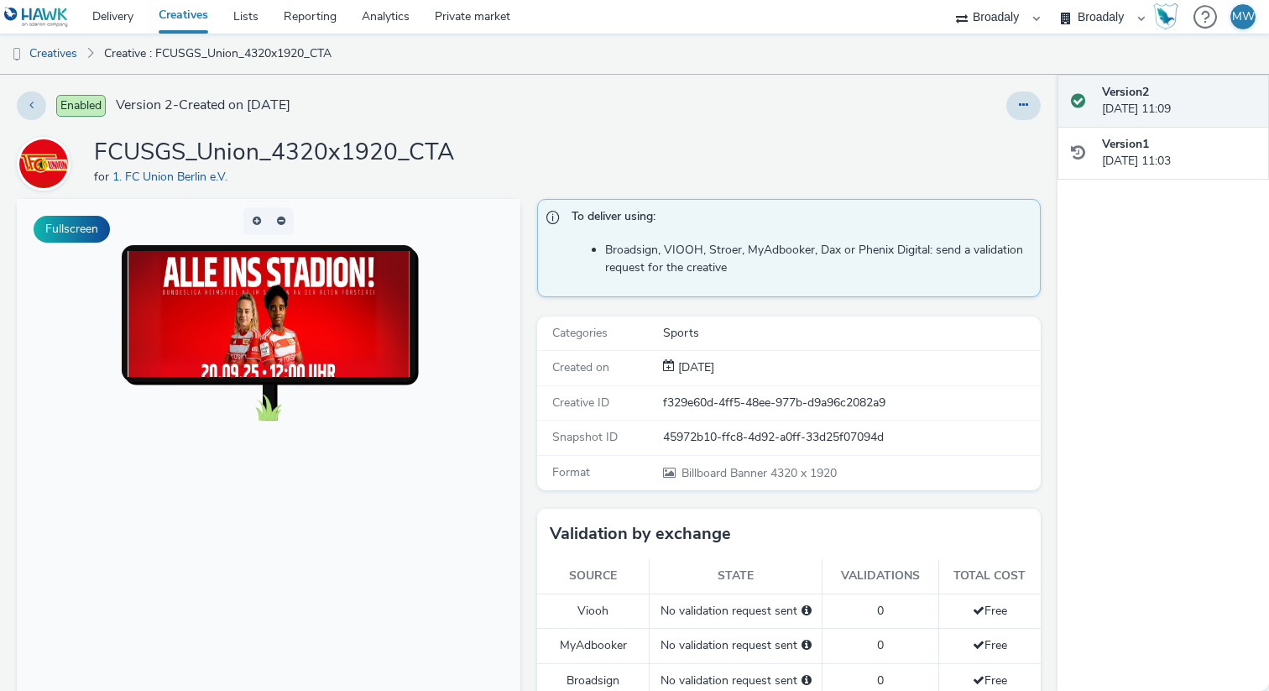
click at [550, 145] on div "FCUSGS_Union_4320x1920_CTA for 1. FC Union Berlin e.V." at bounding box center [529, 164] width 1024 height 54
click at [41, 55] on link "Creatives" at bounding box center [43, 54] width 86 height 40
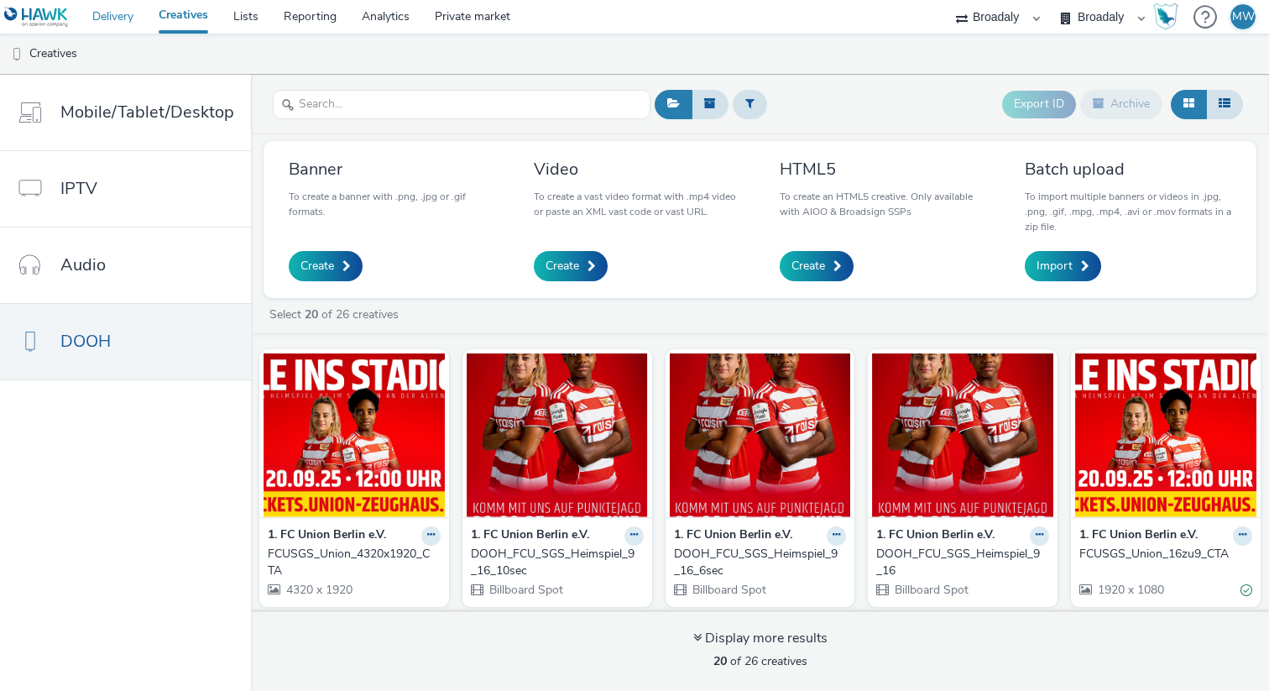
click at [117, 13] on link "Delivery" at bounding box center [113, 17] width 66 height 34
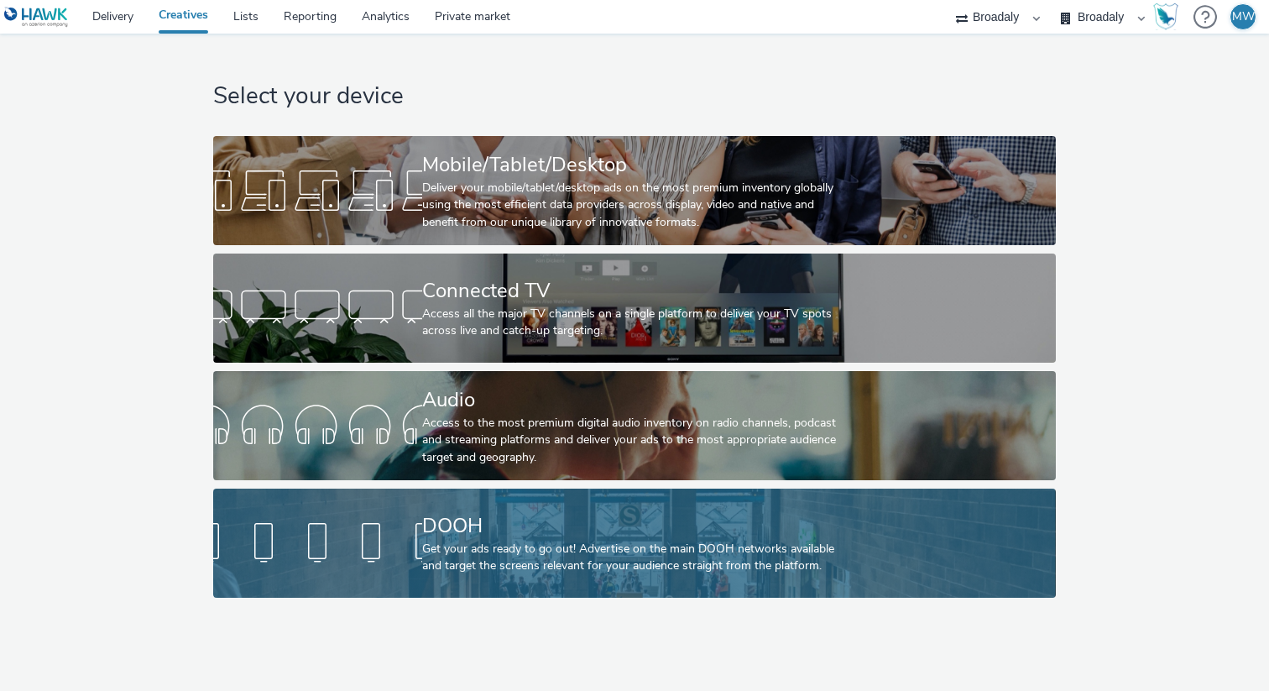
click at [363, 551] on div at bounding box center [317, 543] width 209 height 54
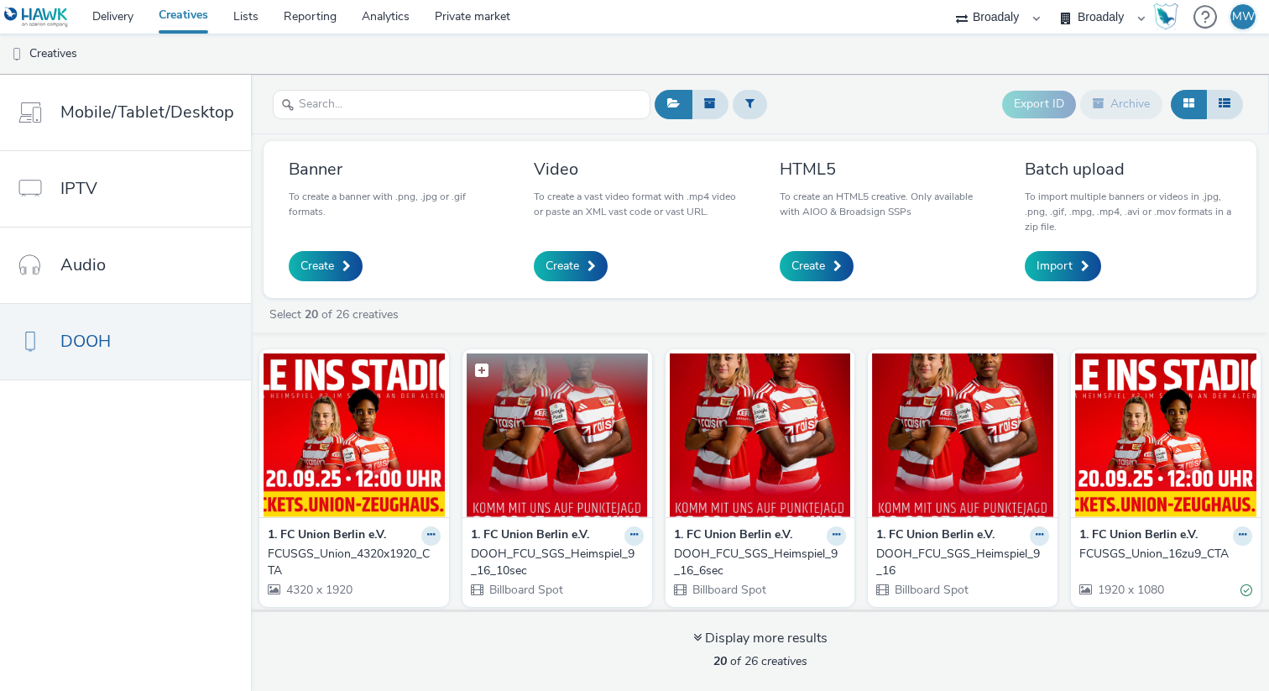
click at [538, 483] on img at bounding box center [557, 435] width 181 height 164
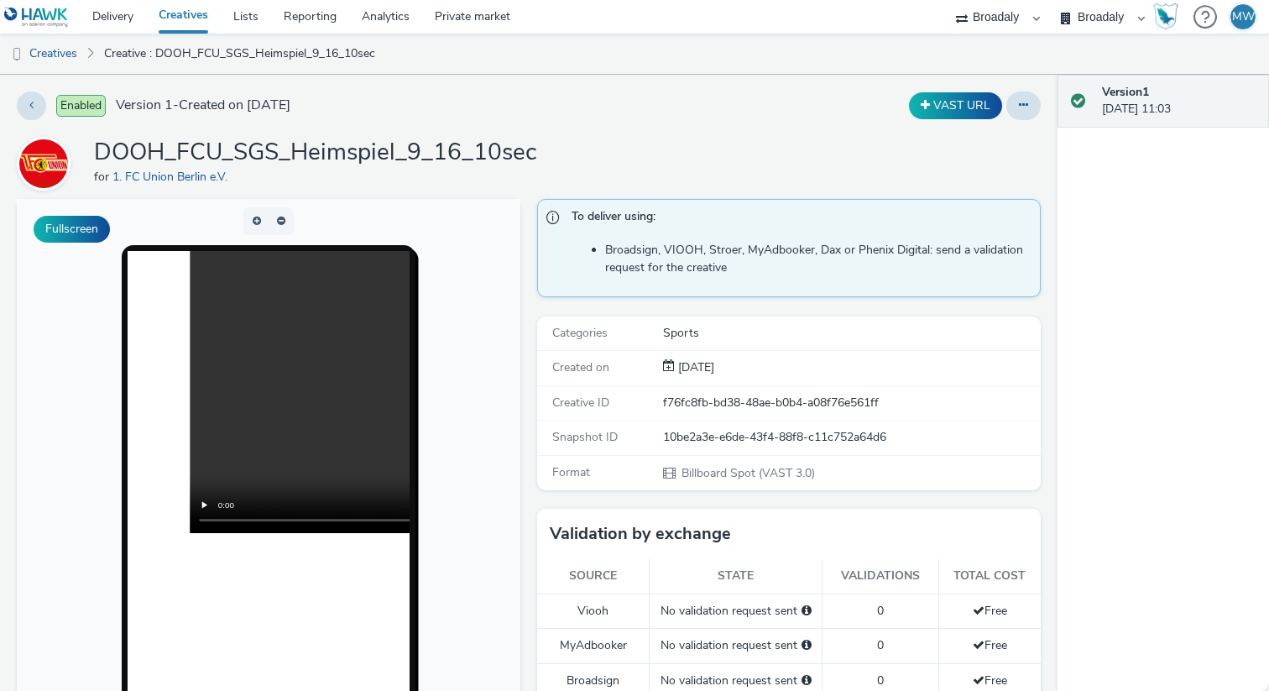
scroll to position [66, 0]
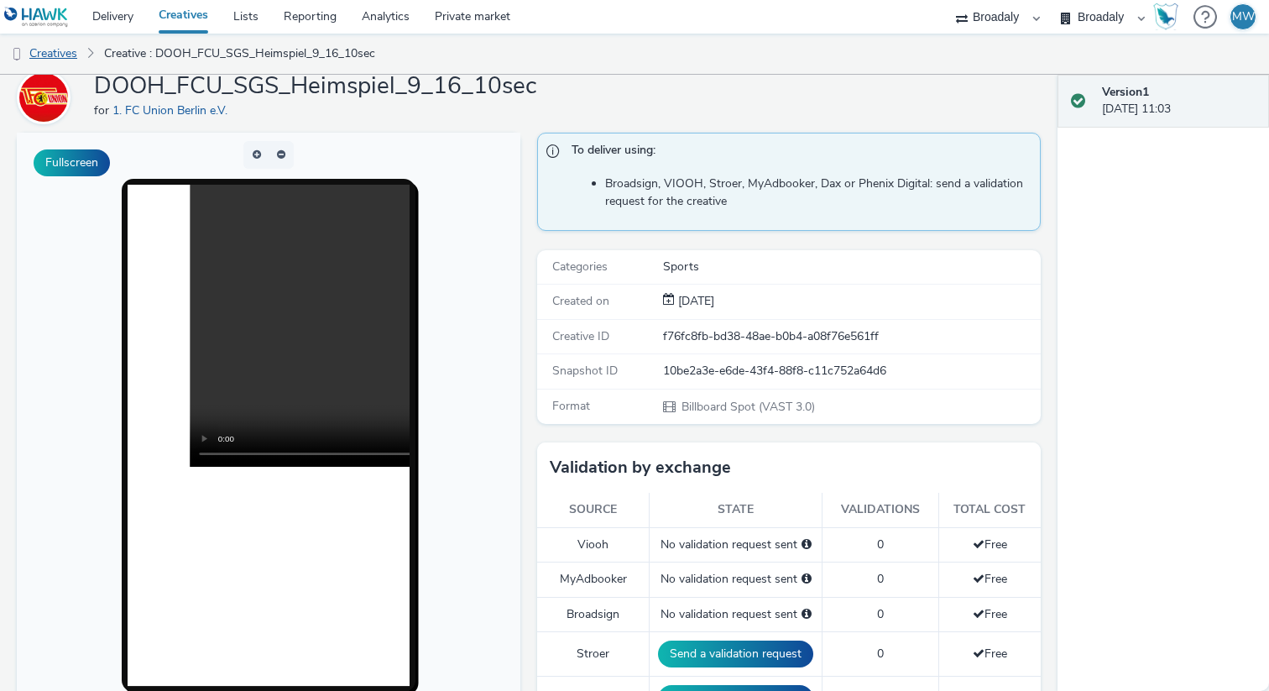
click at [70, 50] on link "Creatives" at bounding box center [43, 54] width 86 height 40
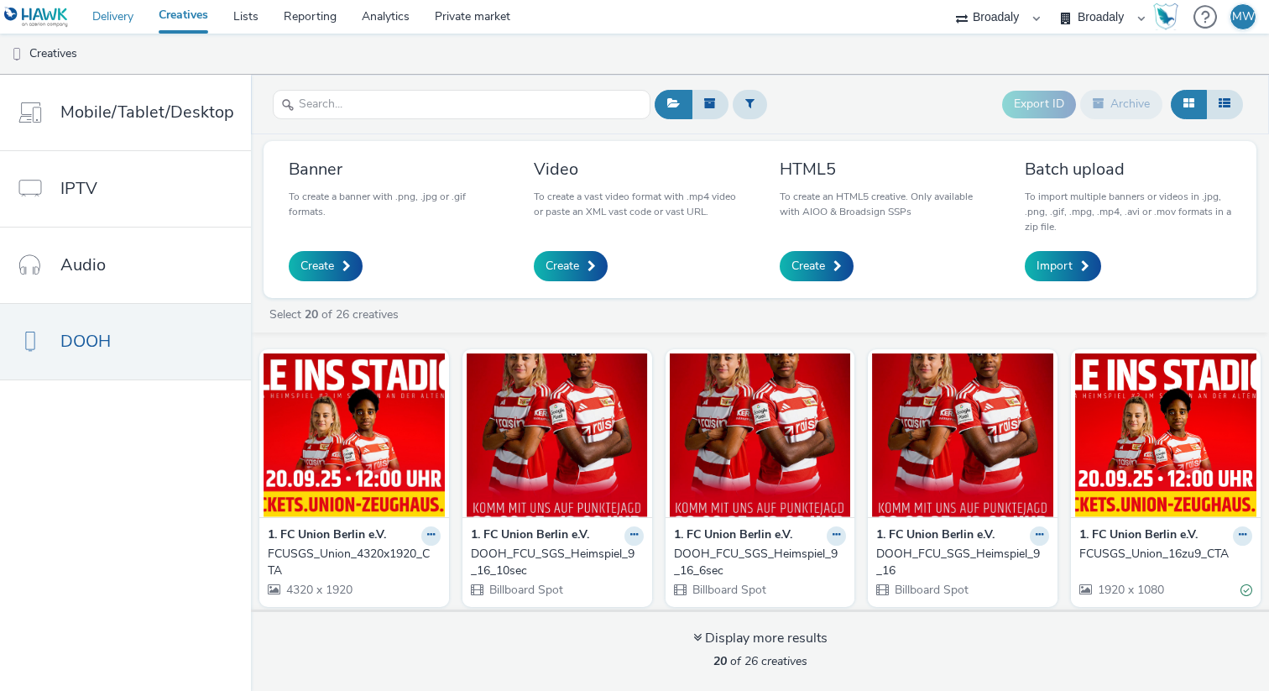
click at [123, 18] on link "Delivery" at bounding box center [113, 17] width 66 height 34
